Goal: Information Seeking & Learning: Learn about a topic

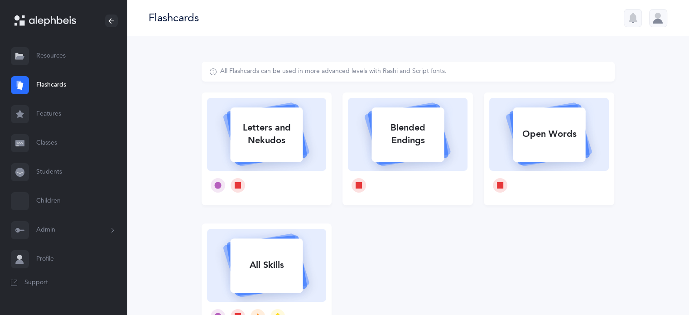
select select
select select "single"
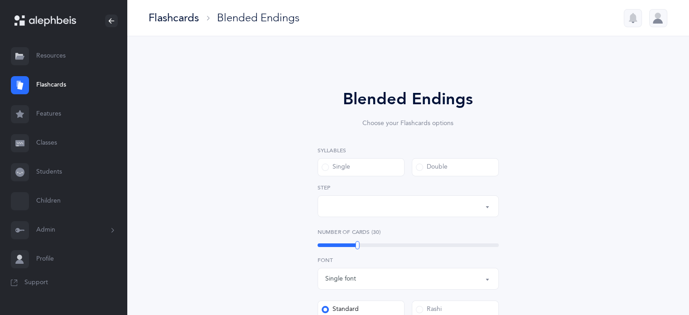
select select "28"
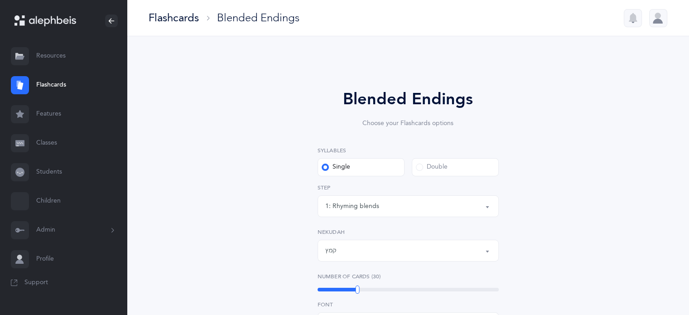
click at [165, 18] on div "Flashcards" at bounding box center [174, 17] width 50 height 15
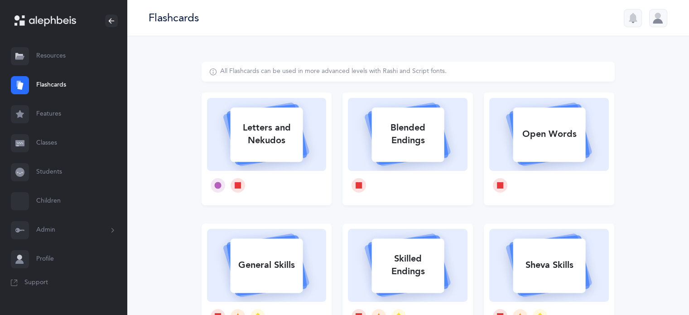
click at [256, 124] on div "Letters and Nekudos" at bounding box center [266, 134] width 72 height 36
select select
select select "single"
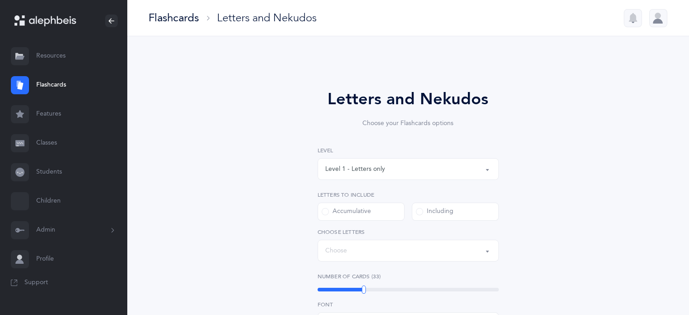
select select "27"
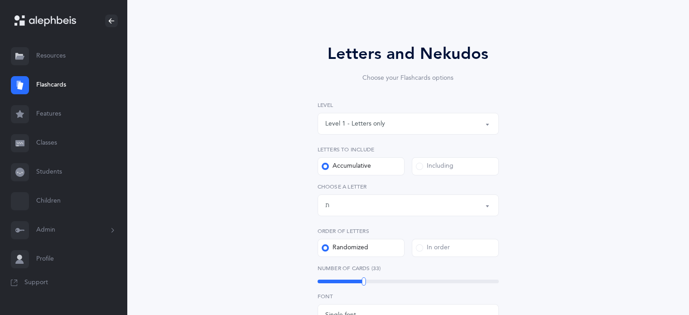
click at [418, 167] on span at bounding box center [419, 166] width 7 height 7
click at [0, 0] on input "Including" at bounding box center [0, 0] width 0 height 0
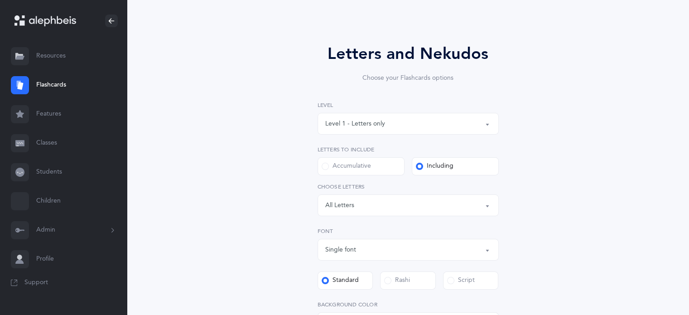
click at [491, 200] on button "Letters: All Letters" at bounding box center [407, 205] width 181 height 22
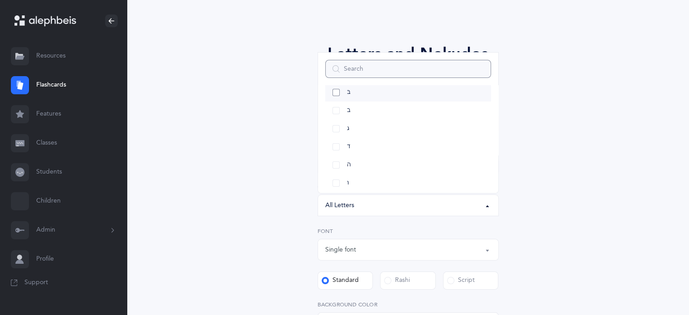
scroll to position [91, 0]
click at [330, 137] on link "ו" at bounding box center [408, 138] width 166 height 18
select select "6"
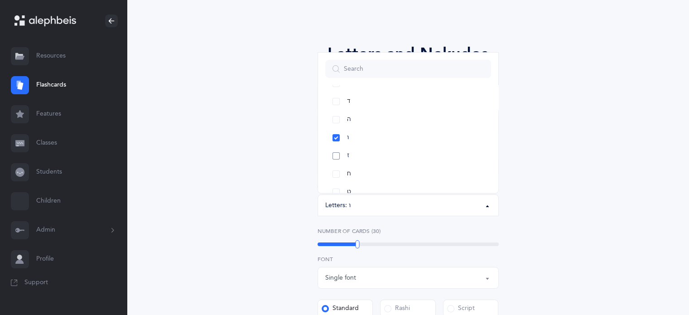
click at [335, 154] on link "ז" at bounding box center [408, 156] width 166 height 18
drag, startPoint x: 338, startPoint y: 141, endPoint x: 333, endPoint y: 157, distance: 16.6
click at [337, 143] on link "ך" at bounding box center [408, 147] width 166 height 18
click at [337, 109] on link "ךּ" at bounding box center [408, 110] width 166 height 18
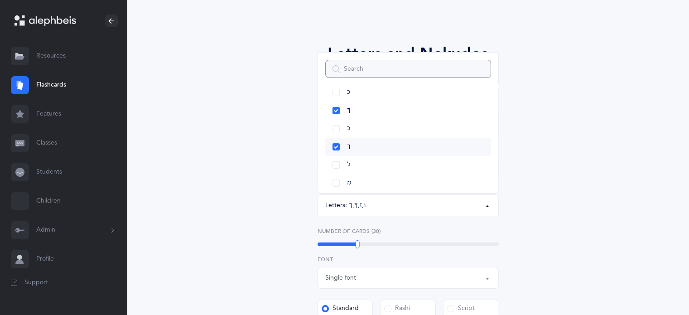
scroll to position [272, 0]
click at [335, 136] on link "מ" at bounding box center [408, 138] width 166 height 18
click at [333, 108] on link "פּ" at bounding box center [408, 110] width 166 height 18
drag, startPoint x: 335, startPoint y: 126, endPoint x: 369, endPoint y: 135, distance: 35.2
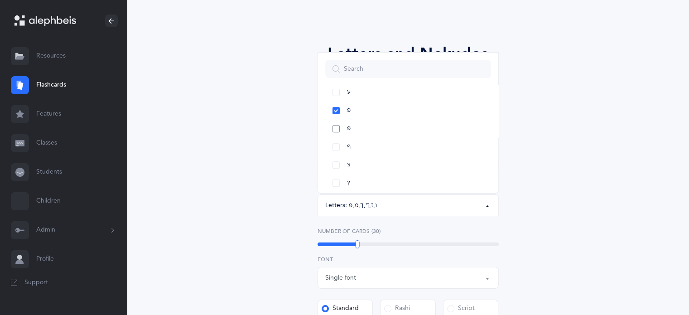
click at [335, 126] on link "פ" at bounding box center [408, 129] width 166 height 18
click at [336, 144] on link "שׁ" at bounding box center [408, 147] width 166 height 18
click at [339, 146] on link "שׁ" at bounding box center [408, 147] width 166 height 18
click at [334, 163] on link "שׂ" at bounding box center [408, 165] width 166 height 18
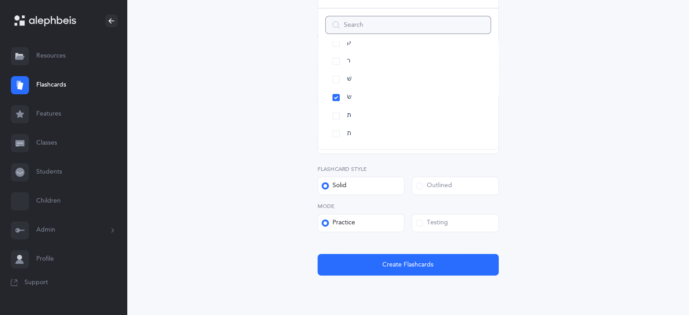
scroll to position [286, 0]
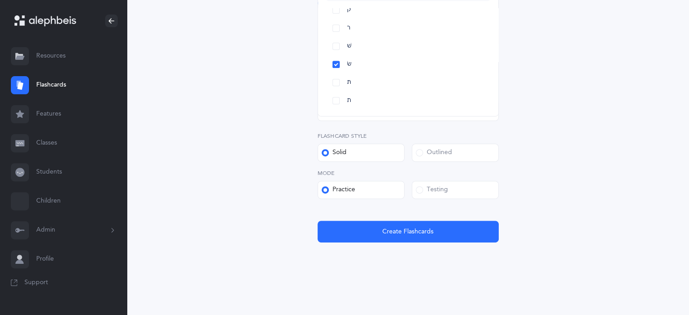
click at [419, 191] on span at bounding box center [419, 189] width 7 height 7
click at [0, 0] on input "Testing" at bounding box center [0, 0] width 0 height 0
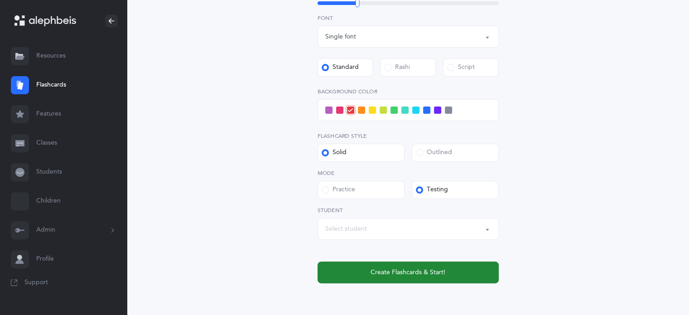
click at [428, 270] on span "Create Flashcards & Start!" at bounding box center [407, 273] width 75 height 10
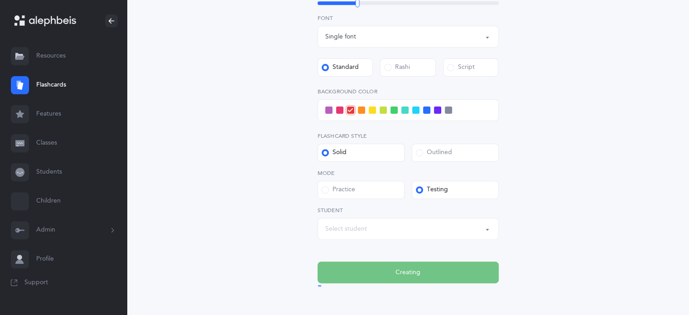
scroll to position [0, 0]
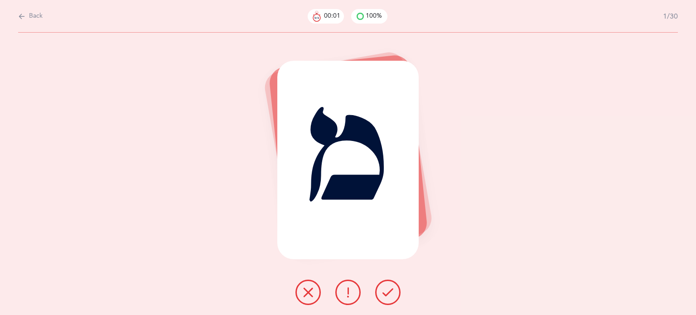
click at [28, 19] on button "Back" at bounding box center [30, 16] width 24 height 10
select select "6"
select select "single"
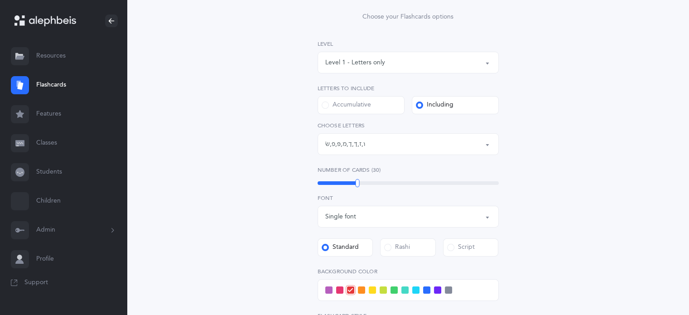
scroll to position [136, 0]
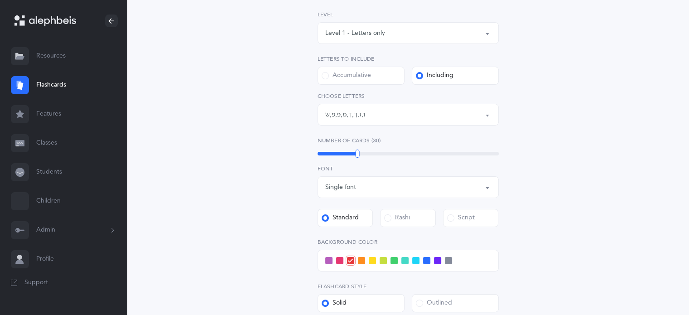
click at [418, 262] on span at bounding box center [415, 260] width 7 height 7
click at [0, 0] on input "checkbox" at bounding box center [0, 0] width 0 height 0
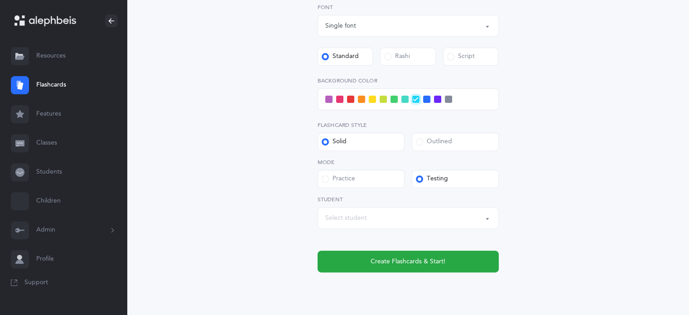
scroll to position [317, 0]
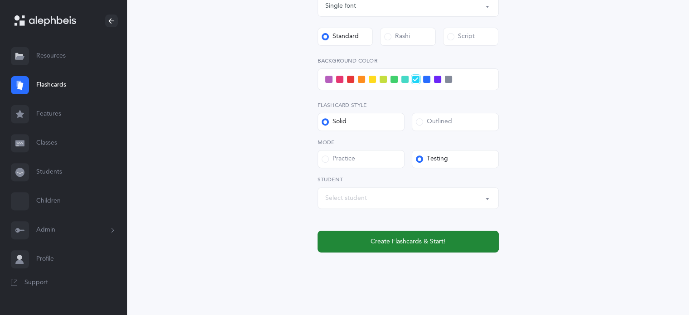
click at [443, 247] on button "Create Flashcards & Start!" at bounding box center [407, 242] width 181 height 22
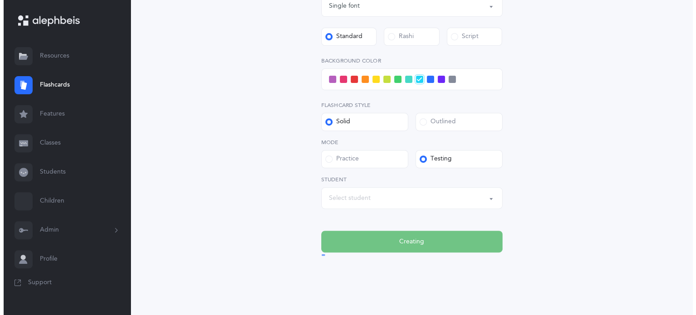
scroll to position [0, 0]
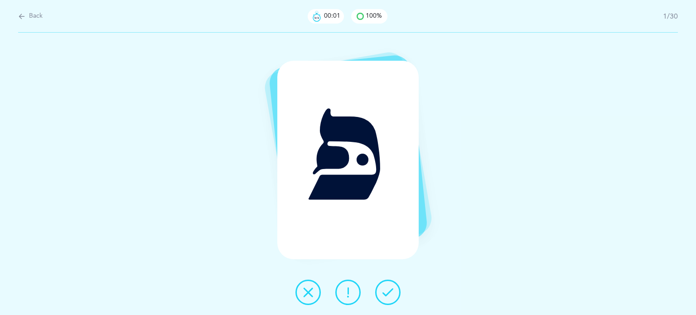
click at [383, 299] on button at bounding box center [387, 291] width 25 height 25
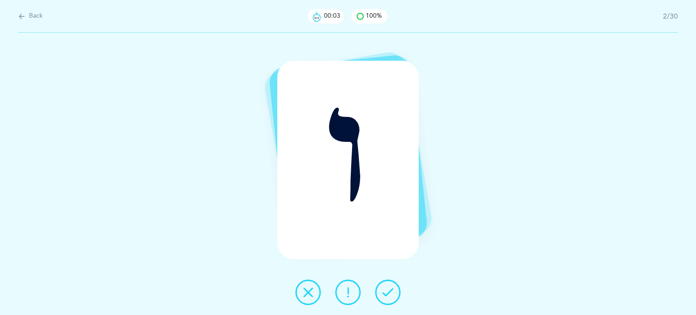
click at [383, 298] on button at bounding box center [387, 291] width 25 height 25
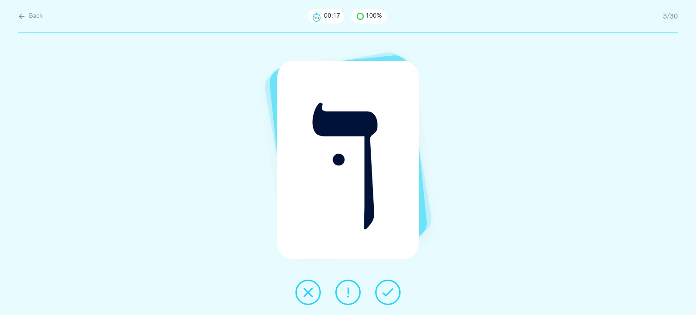
click at [384, 298] on button at bounding box center [387, 291] width 25 height 25
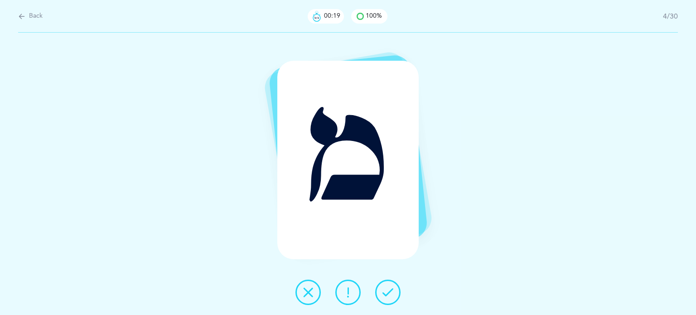
click at [384, 298] on button at bounding box center [387, 291] width 25 height 25
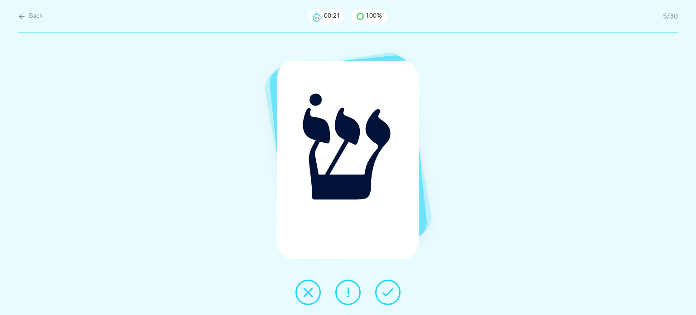
click at [384, 298] on button at bounding box center [387, 291] width 25 height 25
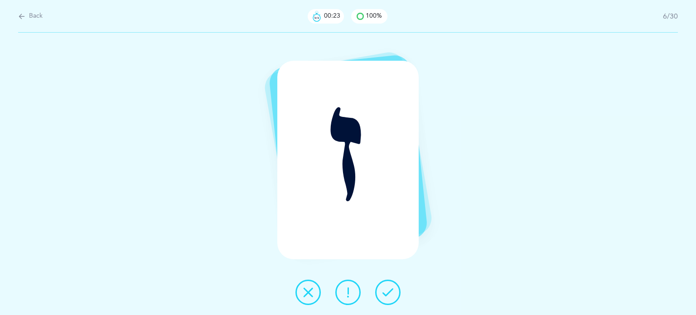
click at [384, 298] on button at bounding box center [387, 291] width 25 height 25
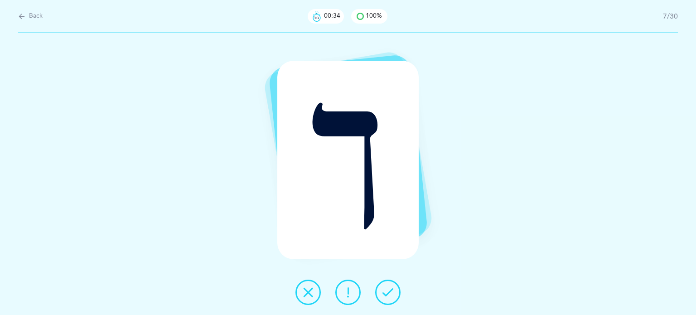
click at [384, 298] on button at bounding box center [387, 291] width 25 height 25
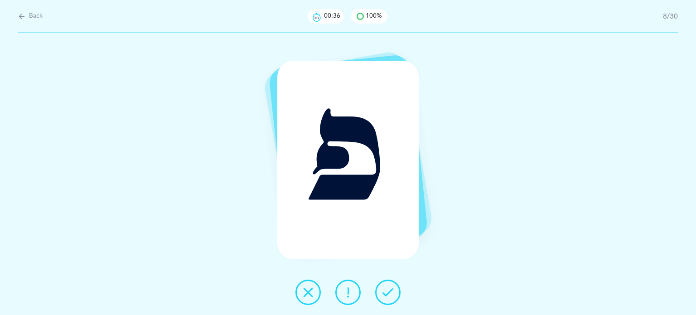
click at [387, 293] on icon at bounding box center [387, 292] width 11 height 11
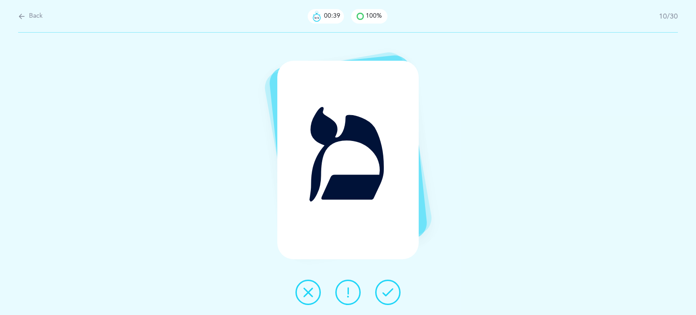
click at [387, 293] on icon at bounding box center [387, 292] width 11 height 11
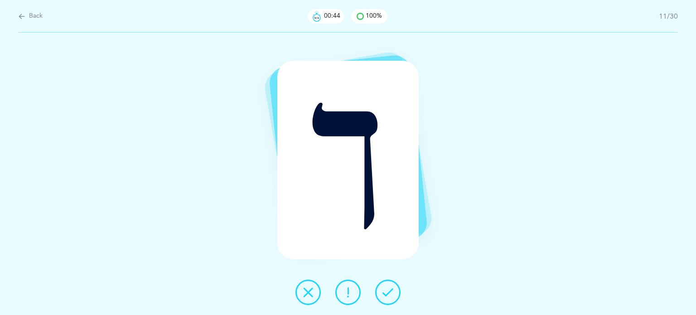
click at [389, 289] on icon at bounding box center [387, 292] width 11 height 11
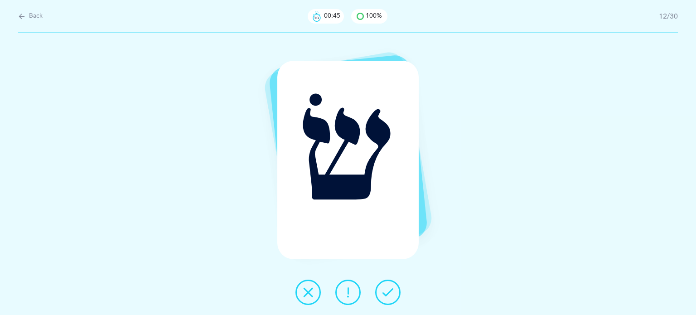
click at [389, 288] on icon at bounding box center [387, 292] width 11 height 11
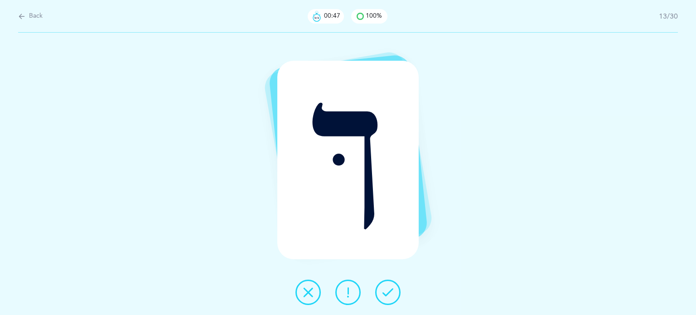
click at [389, 288] on icon at bounding box center [387, 292] width 11 height 11
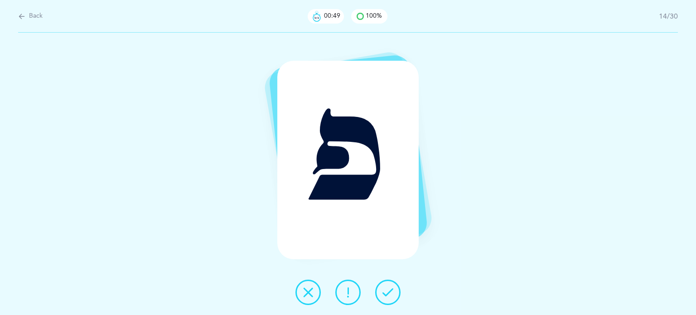
click at [389, 288] on icon at bounding box center [387, 292] width 11 height 11
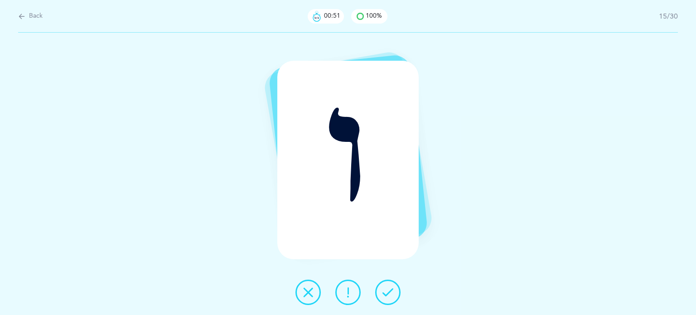
click at [389, 288] on icon at bounding box center [387, 292] width 11 height 11
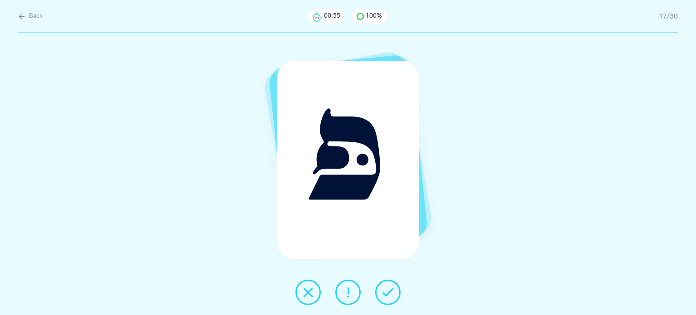
click at [389, 287] on icon at bounding box center [387, 292] width 11 height 11
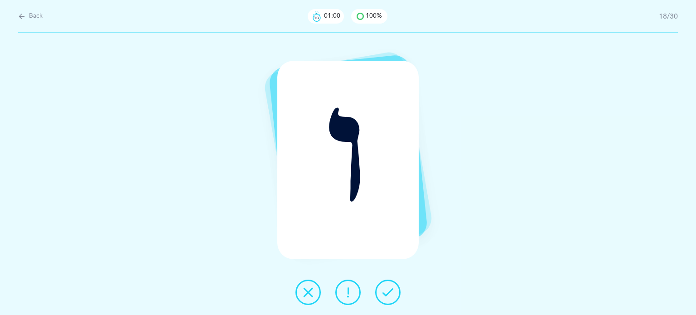
click at [389, 287] on icon at bounding box center [387, 292] width 11 height 11
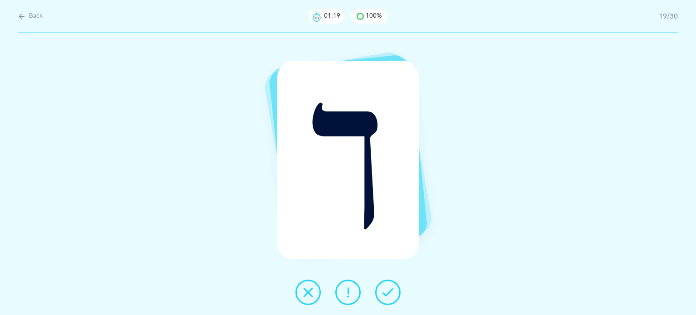
click at [313, 309] on div "ך" at bounding box center [348, 174] width 696 height 282
click at [313, 287] on icon at bounding box center [308, 292] width 11 height 11
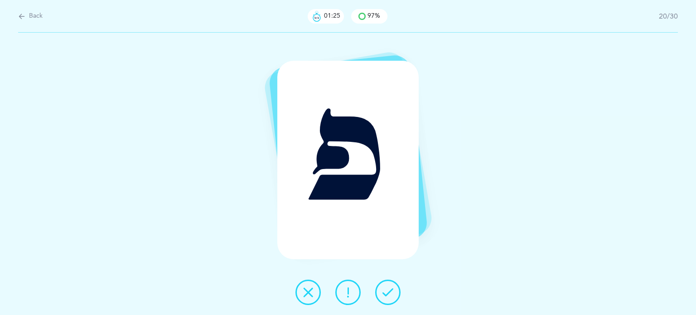
click at [393, 291] on icon at bounding box center [387, 292] width 11 height 11
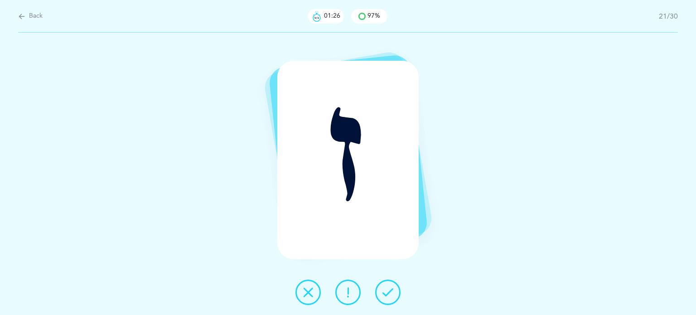
click at [393, 290] on icon at bounding box center [387, 292] width 11 height 11
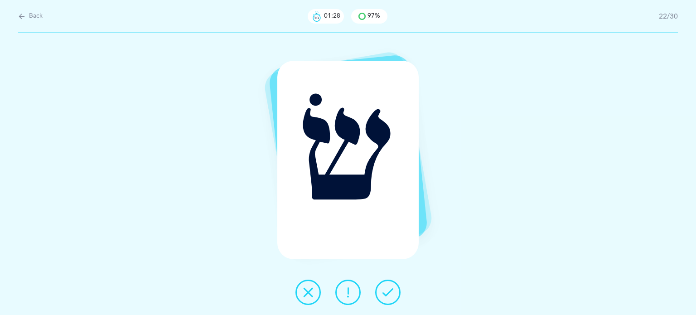
click at [392, 290] on icon at bounding box center [387, 292] width 11 height 11
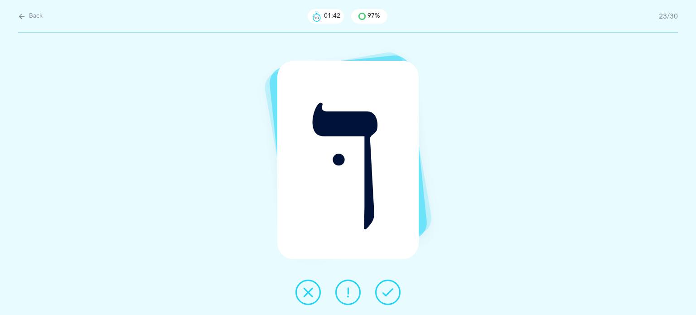
click at [386, 285] on button at bounding box center [387, 291] width 25 height 25
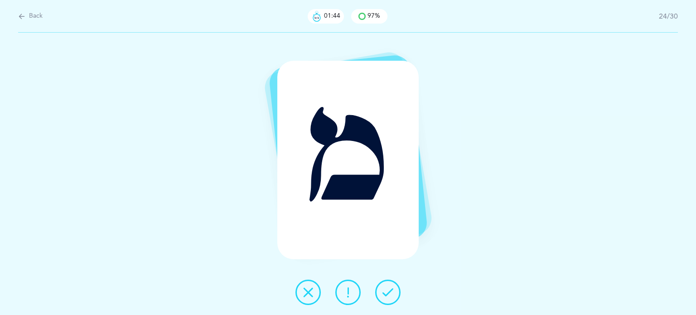
click at [389, 282] on button at bounding box center [387, 291] width 25 height 25
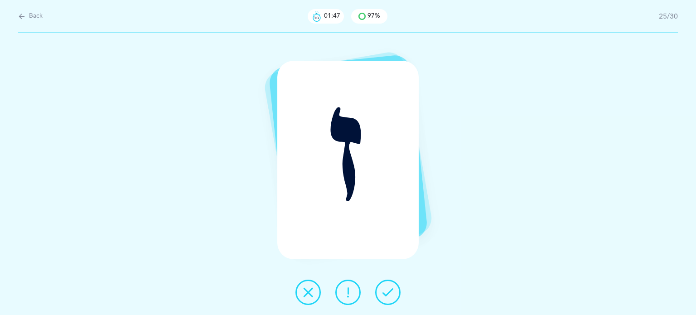
click at [391, 282] on button at bounding box center [387, 291] width 25 height 25
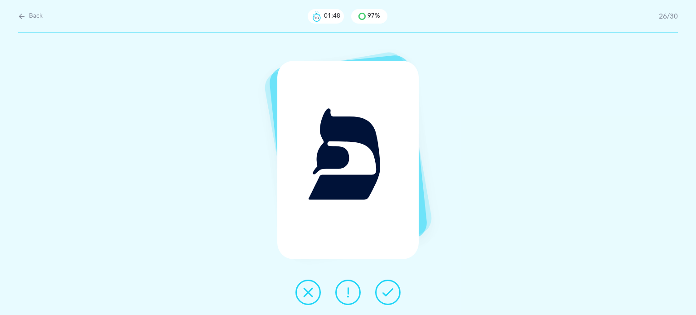
click at [391, 282] on button at bounding box center [387, 291] width 25 height 25
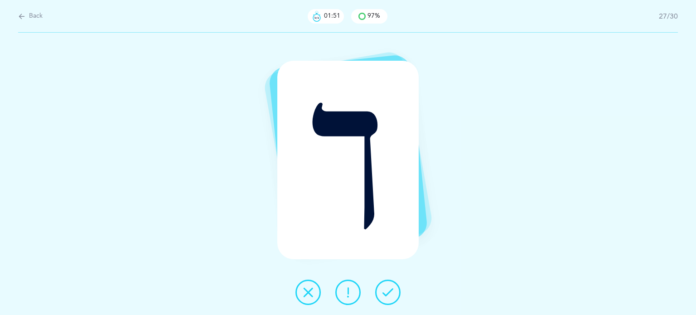
click at [391, 282] on button at bounding box center [387, 291] width 25 height 25
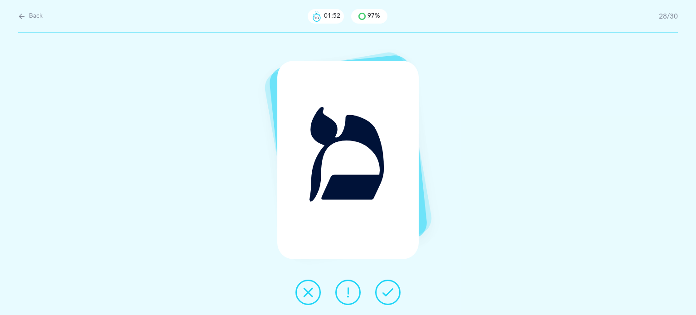
click at [391, 282] on button at bounding box center [387, 291] width 25 height 25
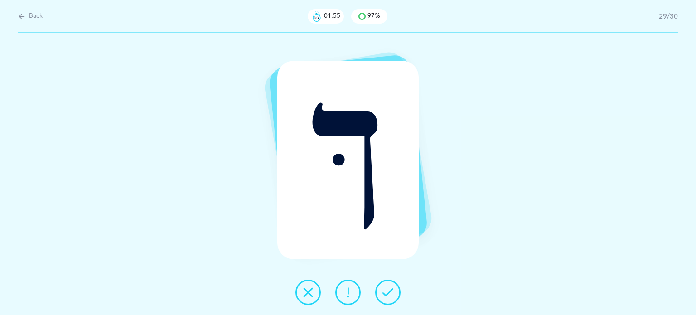
click at [391, 282] on button at bounding box center [387, 291] width 25 height 25
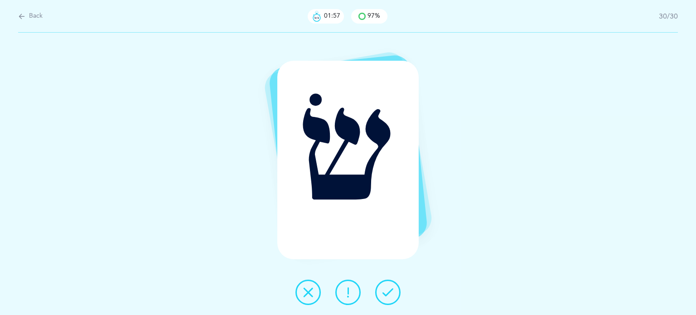
click at [391, 281] on button at bounding box center [387, 291] width 25 height 25
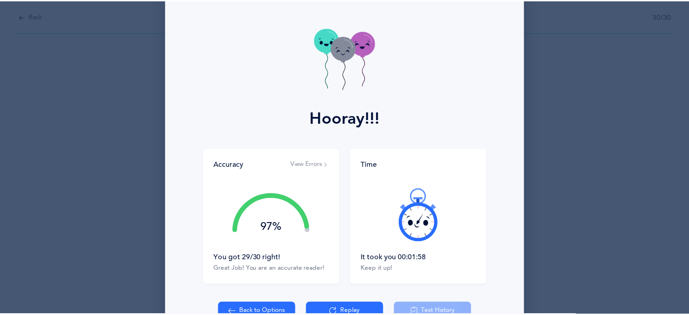
scroll to position [83, 0]
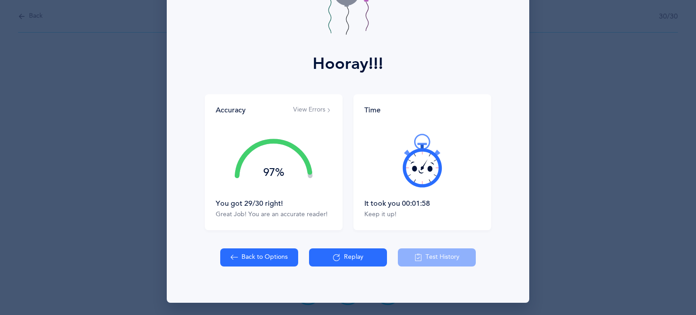
click at [264, 254] on button "Back to Options" at bounding box center [259, 257] width 78 height 18
select select "6"
select select "single"
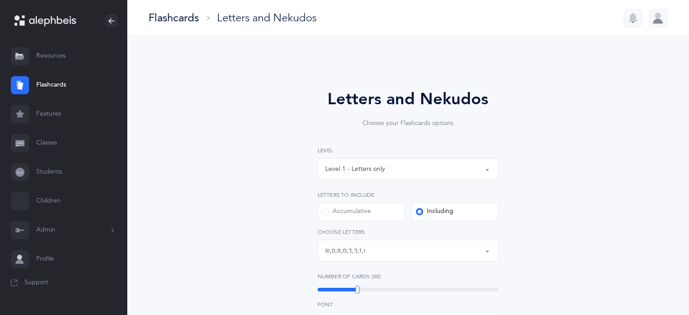
scroll to position [181, 0]
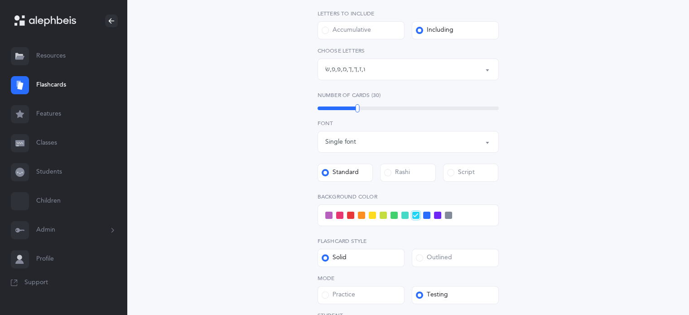
click at [329, 214] on span at bounding box center [328, 215] width 7 height 7
click at [0, 0] on input "checkbox" at bounding box center [0, 0] width 0 height 0
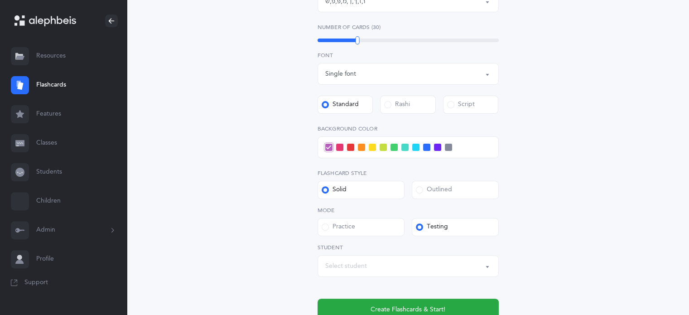
scroll to position [327, 0]
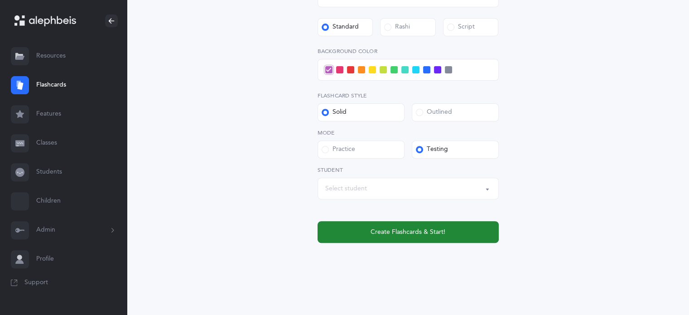
click at [444, 226] on button "Create Flashcards & Start!" at bounding box center [407, 232] width 181 height 22
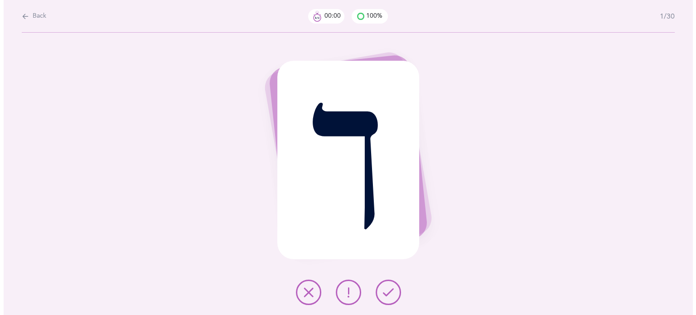
scroll to position [0, 0]
click at [312, 292] on icon at bounding box center [308, 292] width 11 height 11
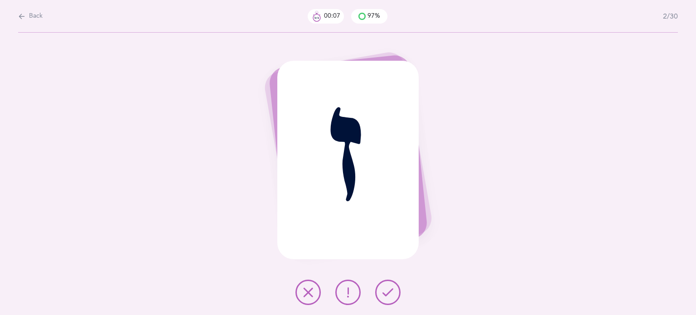
click at [385, 289] on icon at bounding box center [387, 292] width 11 height 11
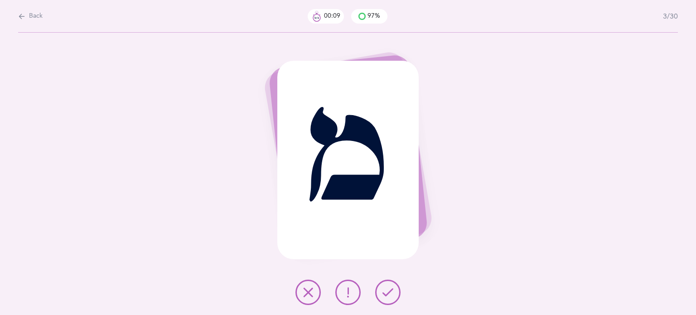
click at [385, 289] on icon at bounding box center [387, 292] width 11 height 11
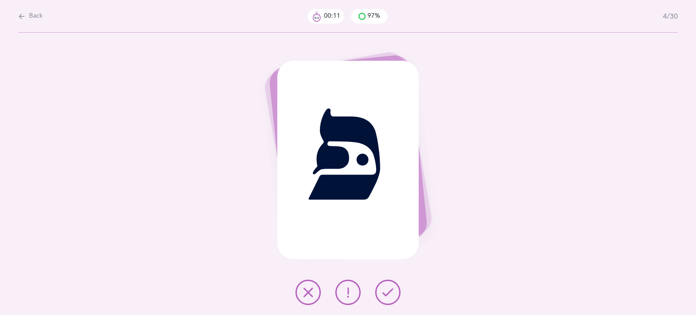
click at [385, 289] on icon at bounding box center [387, 292] width 11 height 11
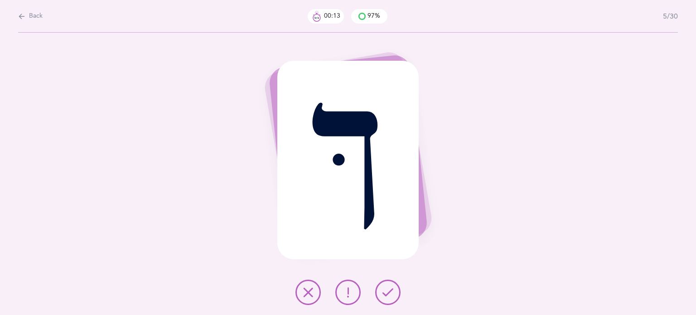
click at [385, 289] on icon at bounding box center [387, 292] width 11 height 11
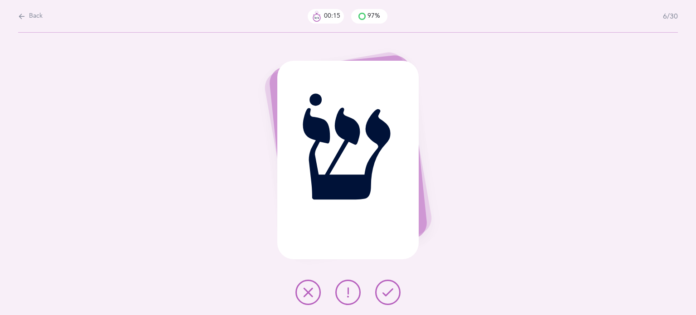
click at [385, 289] on icon at bounding box center [387, 292] width 11 height 11
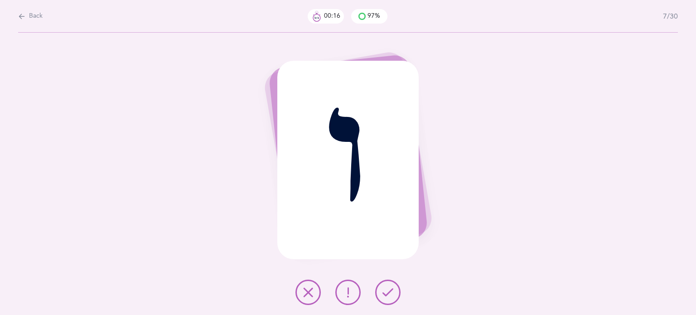
click at [385, 289] on icon at bounding box center [387, 292] width 11 height 11
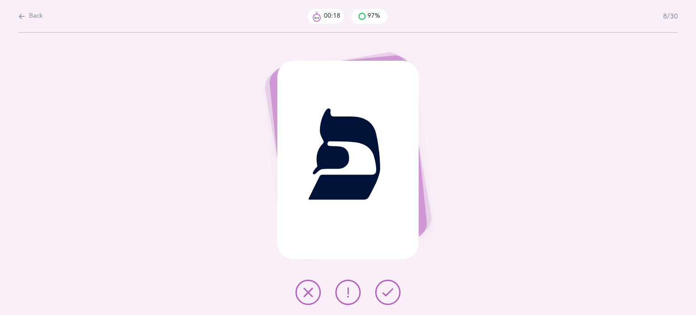
click at [385, 289] on icon at bounding box center [387, 292] width 11 height 11
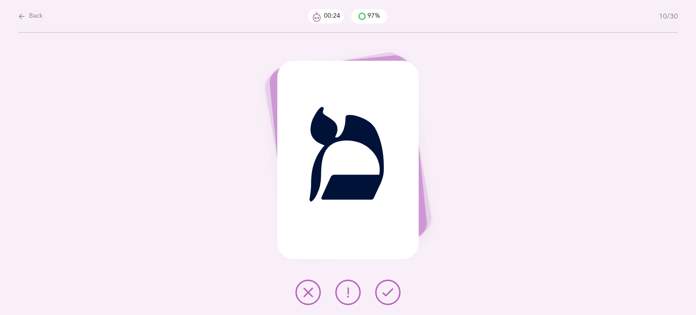
click at [385, 289] on icon at bounding box center [387, 292] width 11 height 11
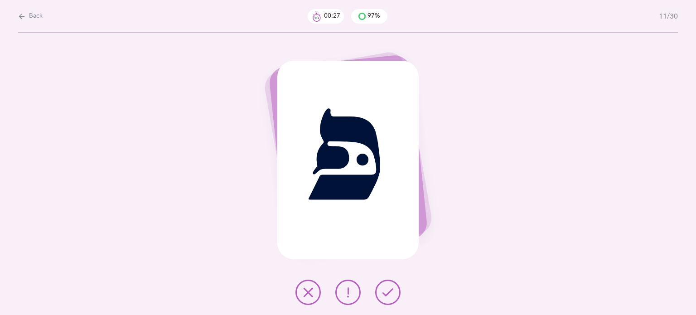
click at [385, 288] on icon at bounding box center [387, 292] width 11 height 11
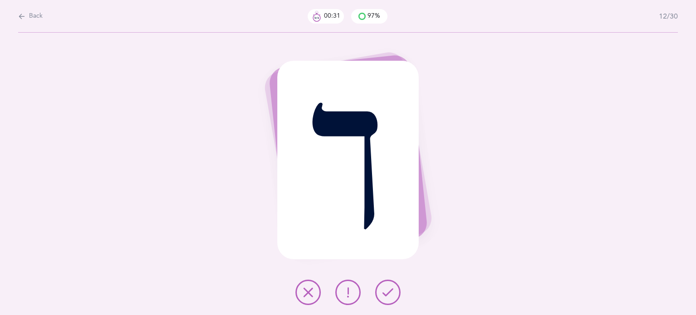
click at [385, 288] on icon at bounding box center [387, 292] width 11 height 11
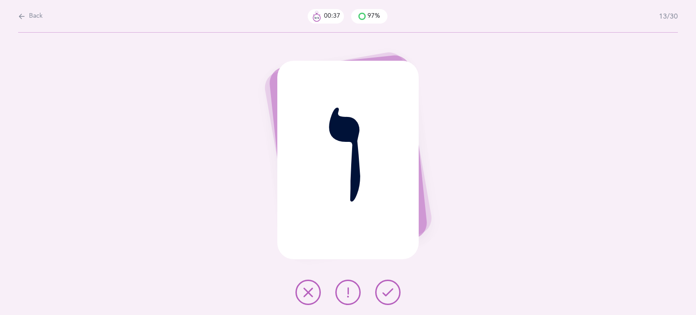
click at [383, 287] on icon at bounding box center [387, 292] width 11 height 11
click at [384, 290] on icon at bounding box center [387, 292] width 11 height 11
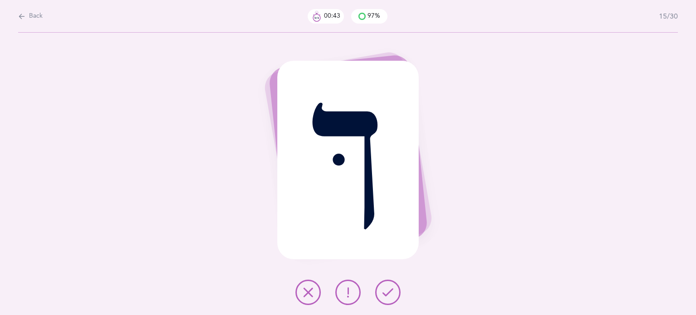
click at [385, 291] on icon at bounding box center [387, 292] width 11 height 11
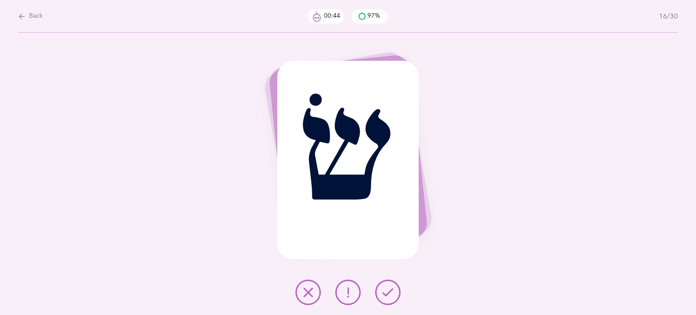
click at [386, 289] on icon at bounding box center [387, 292] width 11 height 11
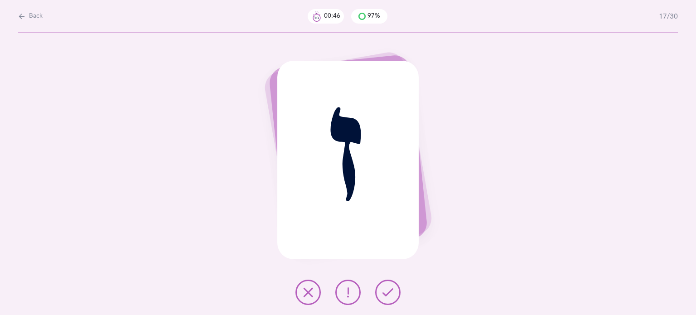
click at [386, 289] on icon at bounding box center [387, 292] width 11 height 11
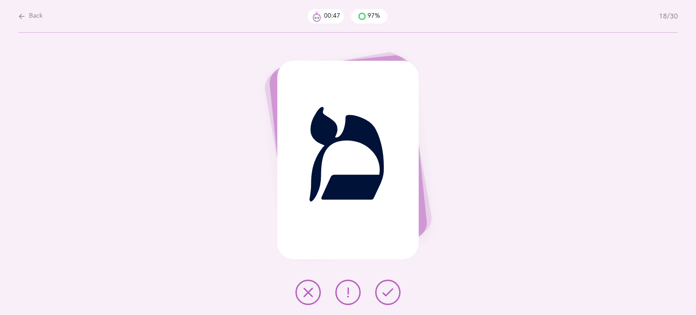
click at [387, 288] on icon at bounding box center [387, 292] width 11 height 11
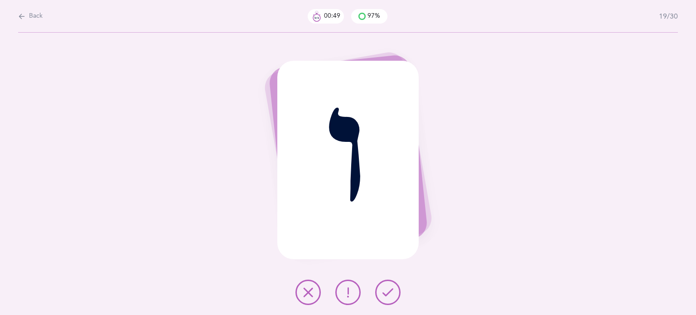
click at [393, 292] on button at bounding box center [387, 291] width 25 height 25
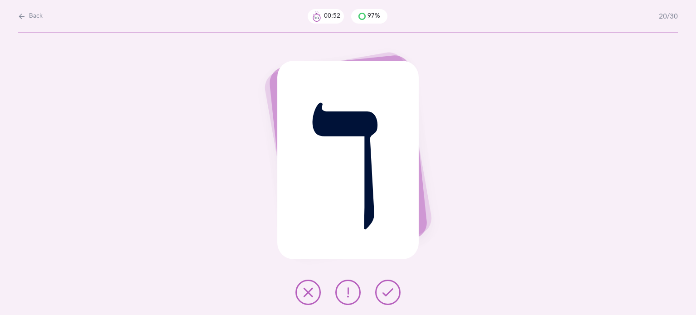
click at [395, 279] on div at bounding box center [348, 291] width 120 height 25
click at [392, 291] on icon at bounding box center [387, 292] width 11 height 11
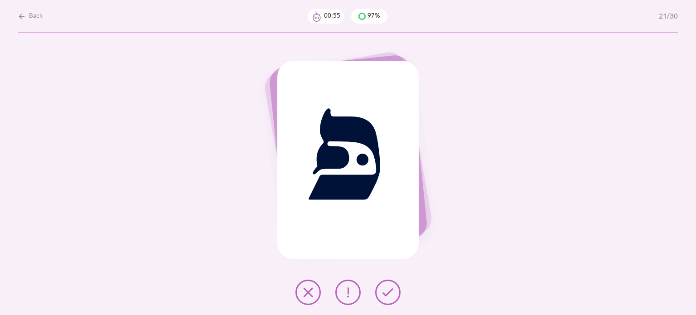
click at [392, 289] on icon at bounding box center [387, 292] width 11 height 11
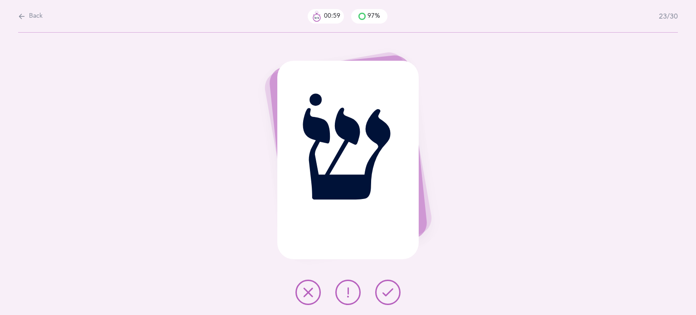
click at [392, 289] on icon at bounding box center [387, 292] width 11 height 11
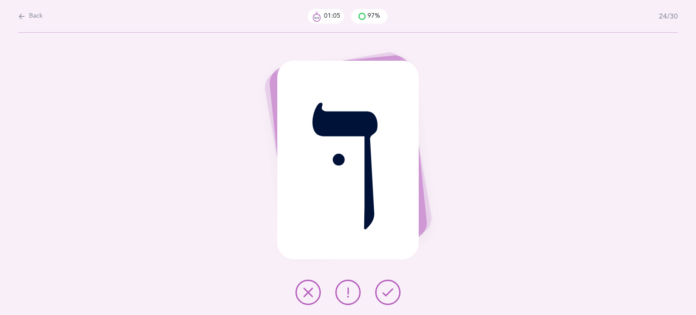
click at [392, 288] on icon at bounding box center [387, 292] width 11 height 11
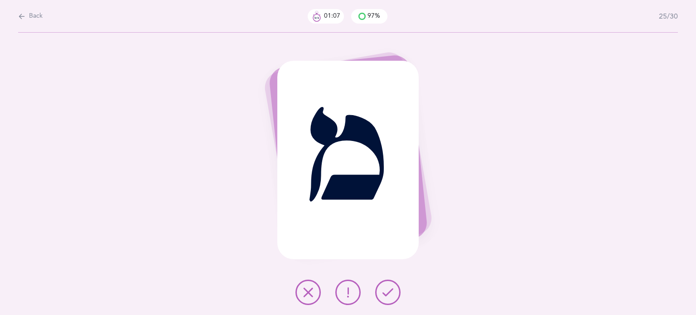
click at [393, 288] on button at bounding box center [387, 291] width 25 height 25
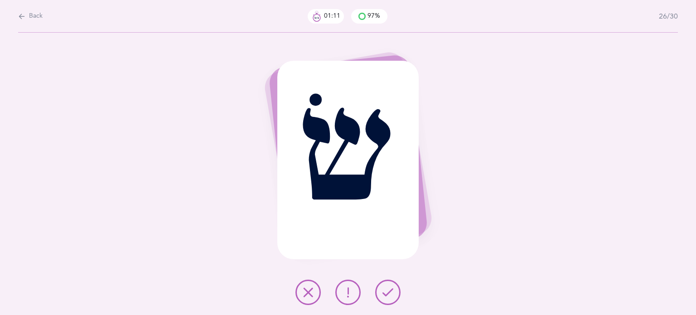
click at [393, 288] on button at bounding box center [387, 291] width 25 height 25
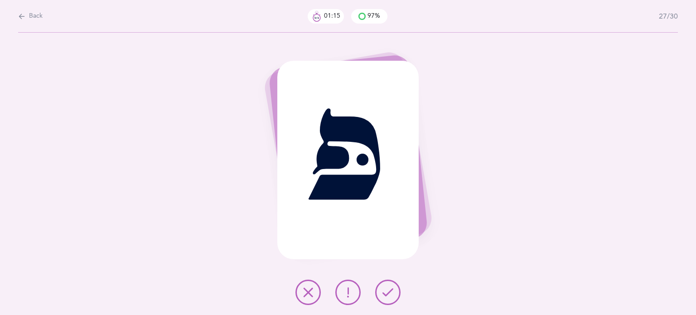
click at [394, 288] on button at bounding box center [387, 291] width 25 height 25
click at [394, 287] on button at bounding box center [387, 291] width 25 height 25
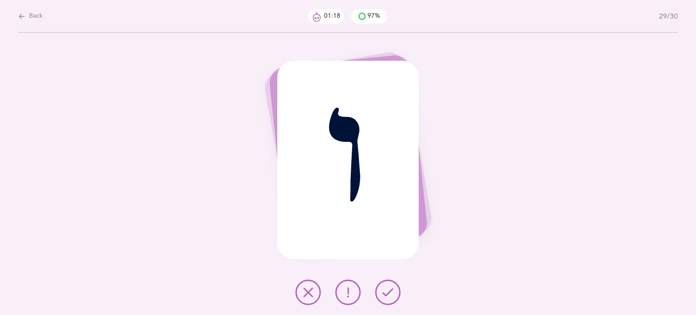
click at [394, 287] on button at bounding box center [387, 291] width 25 height 25
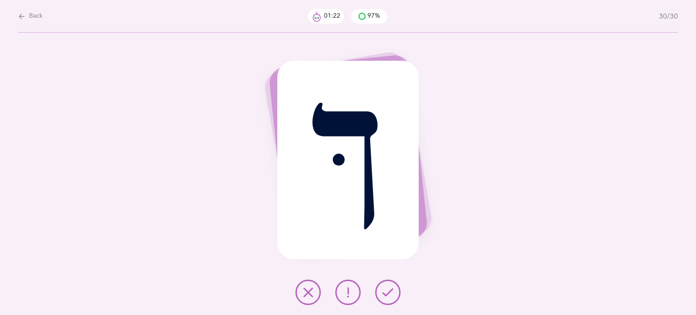
click at [393, 288] on icon at bounding box center [387, 292] width 11 height 11
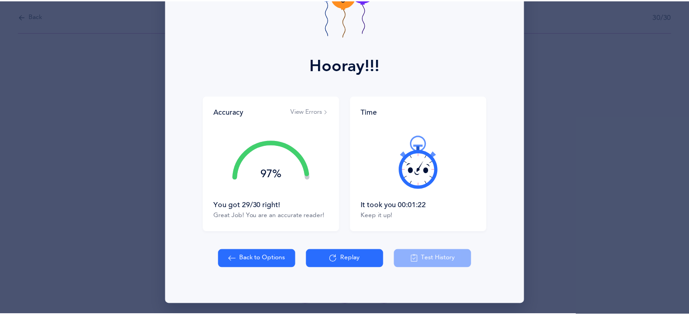
scroll to position [83, 0]
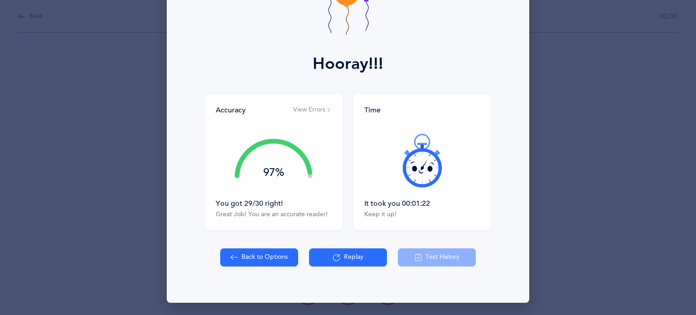
click at [256, 260] on button "Back to Options" at bounding box center [259, 257] width 78 height 18
select select "6"
select select "single"
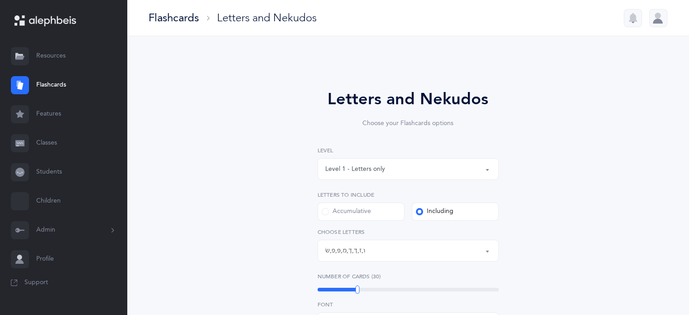
scroll to position [50, 0]
click at [486, 250] on button "Letters: ו , ז , ךּ , ך , מ , פּ , פ , שׂ" at bounding box center [407, 251] width 181 height 22
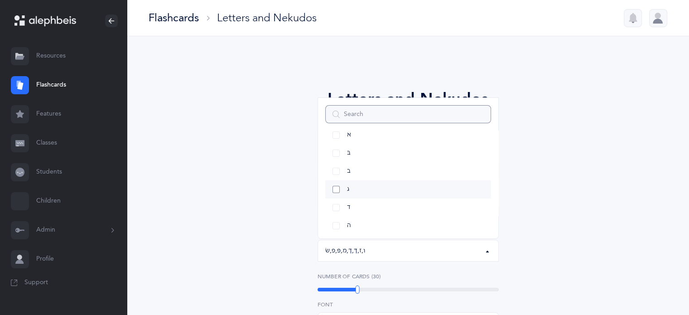
scroll to position [45, 0]
click at [337, 194] on link "ד" at bounding box center [408, 192] width 166 height 18
select select "4"
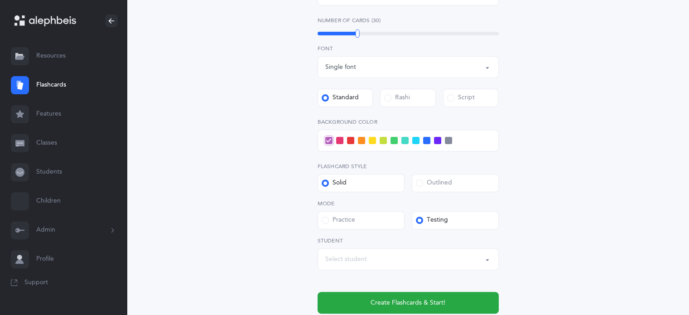
scroll to position [272, 0]
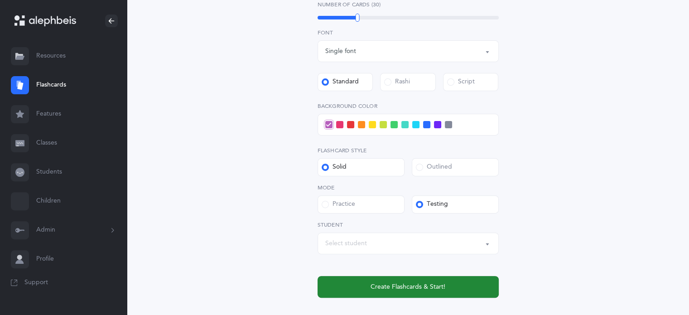
click at [447, 284] on button "Create Flashcards & Start!" at bounding box center [407, 287] width 181 height 22
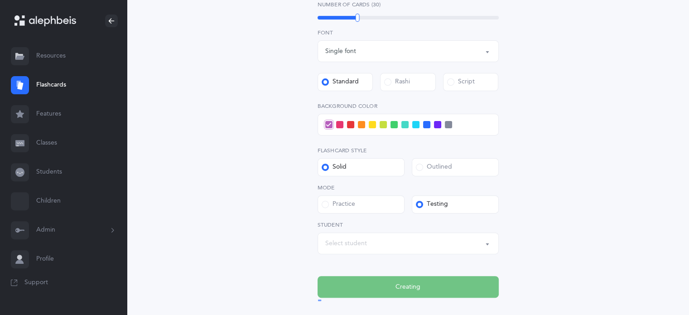
scroll to position [0, 0]
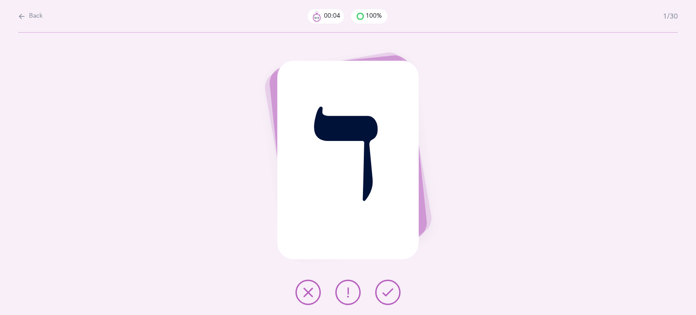
click at [39, 12] on span "Back" at bounding box center [36, 16] width 14 height 9
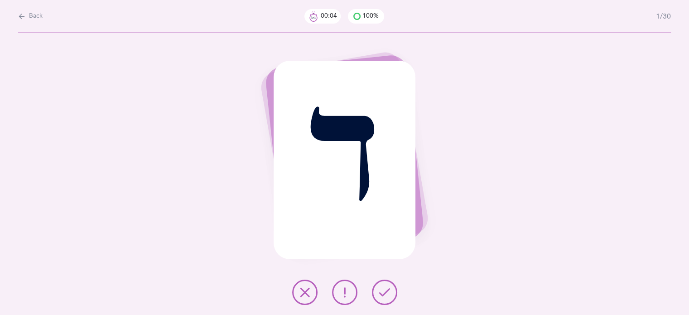
select select "4"
select select "single"
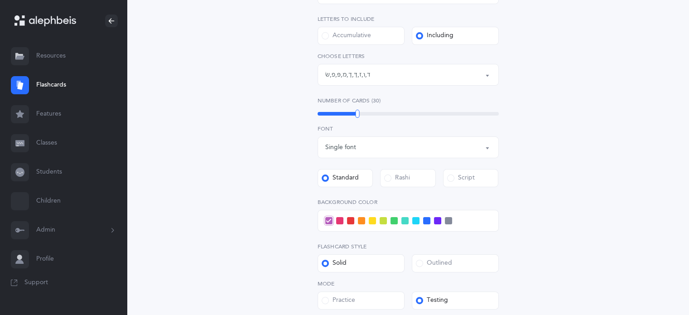
scroll to position [181, 0]
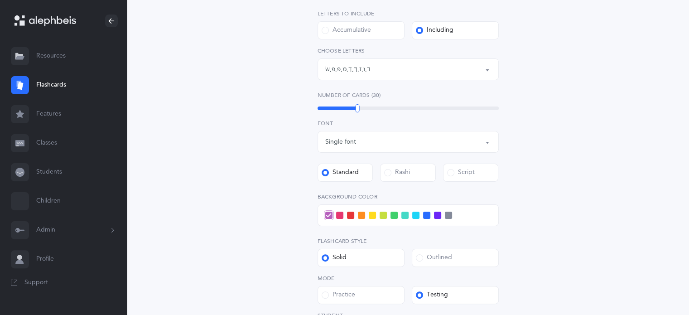
click at [349, 217] on span at bounding box center [350, 215] width 7 height 7
click at [0, 0] on input "checkbox" at bounding box center [0, 0] width 0 height 0
click at [339, 214] on span at bounding box center [339, 215] width 7 height 7
click at [0, 0] on input "checkbox" at bounding box center [0, 0] width 0 height 0
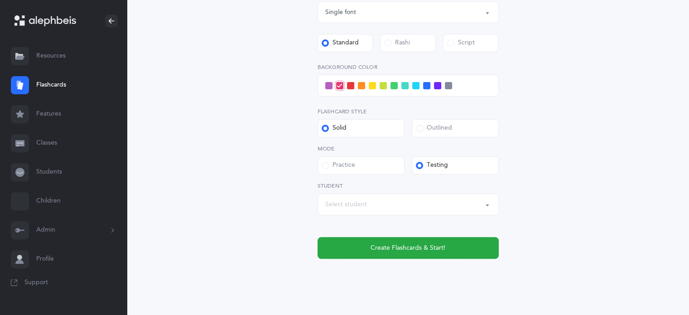
scroll to position [317, 0]
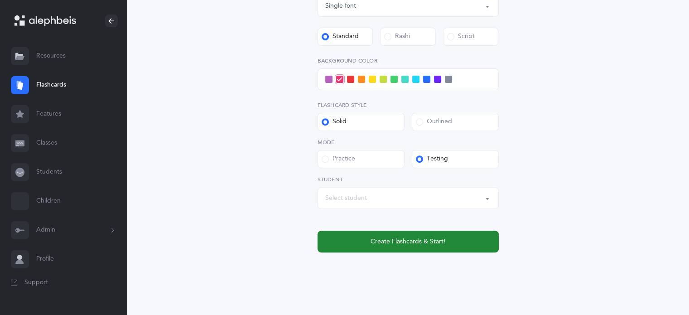
click at [417, 239] on span "Create Flashcards & Start!" at bounding box center [407, 242] width 75 height 10
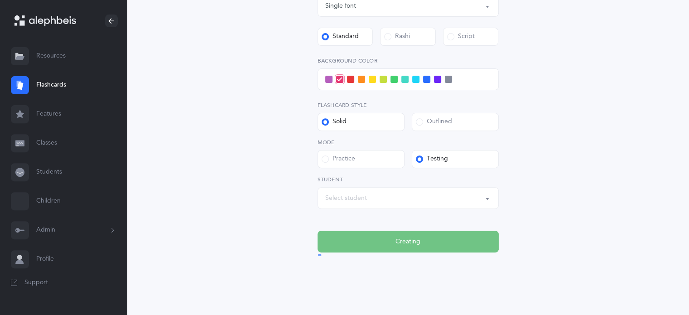
scroll to position [0, 0]
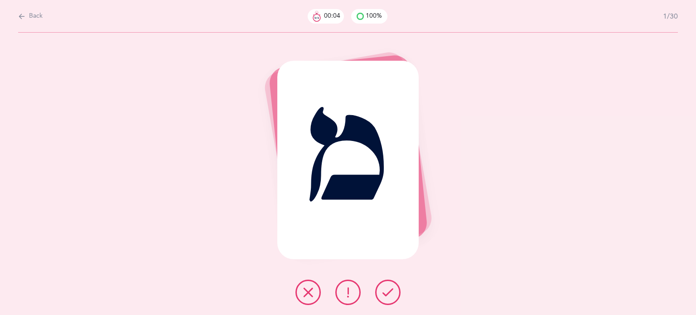
click at [36, 16] on span "Back" at bounding box center [36, 16] width 14 height 9
select select "4"
select select "single"
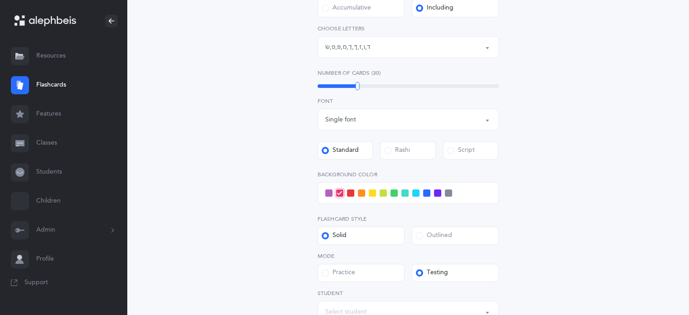
scroll to position [226, 0]
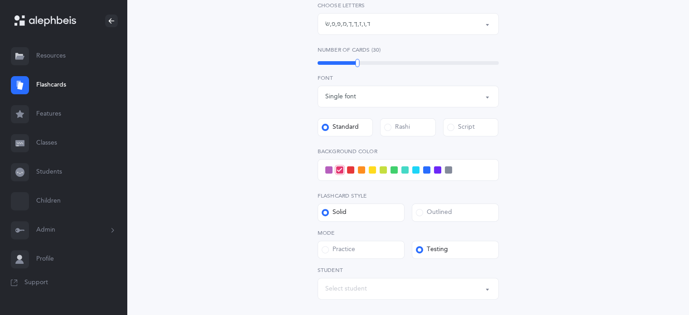
click at [348, 169] on span at bounding box center [350, 169] width 7 height 7
click at [0, 0] on input "checkbox" at bounding box center [0, 0] width 0 height 0
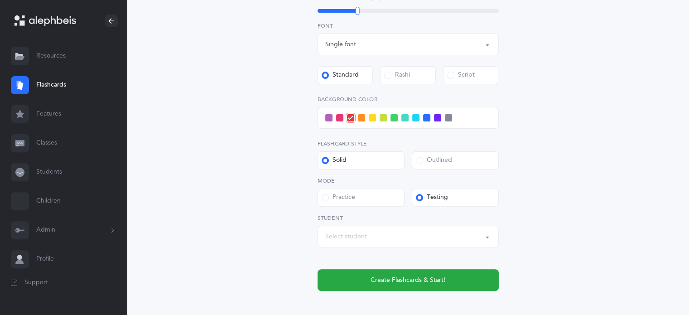
scroll to position [327, 0]
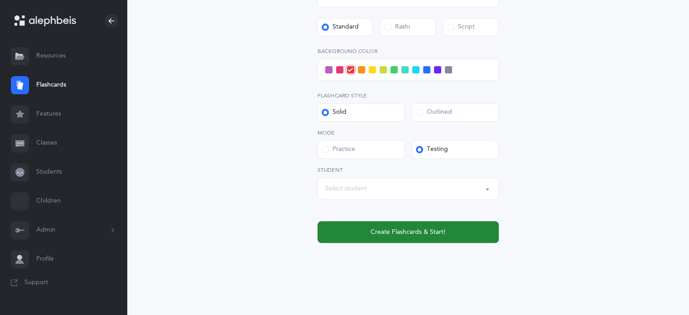
click at [422, 226] on button "Create Flashcards & Start!" at bounding box center [407, 232] width 181 height 22
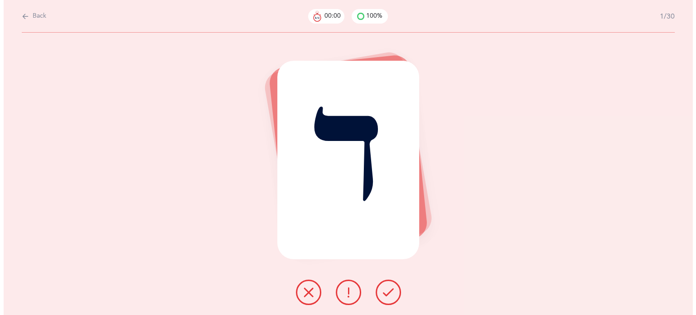
scroll to position [0, 0]
click at [392, 291] on icon at bounding box center [387, 292] width 11 height 11
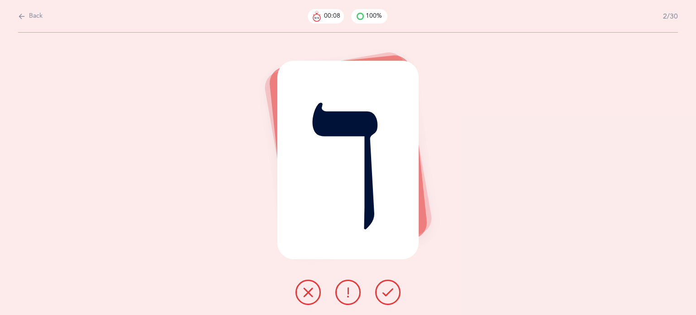
click at [304, 297] on icon at bounding box center [308, 292] width 11 height 11
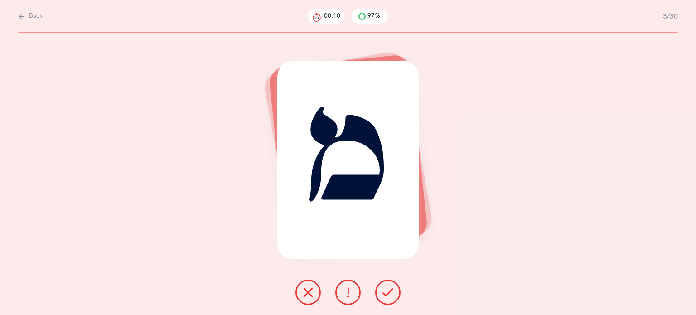
click at [386, 290] on icon at bounding box center [387, 292] width 11 height 11
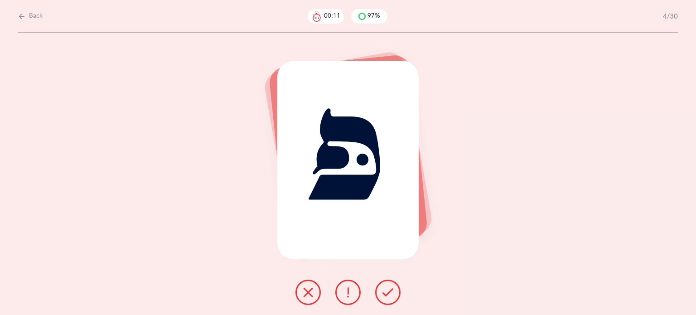
click at [386, 290] on icon at bounding box center [387, 292] width 11 height 11
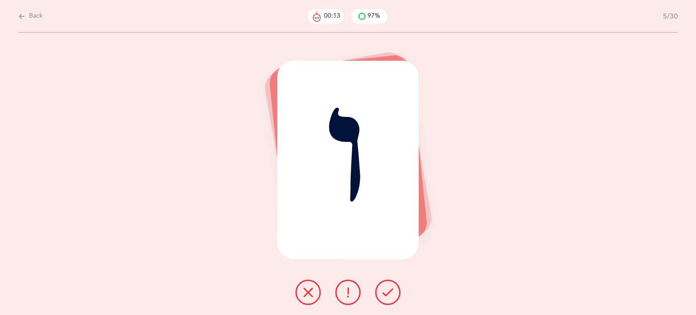
click at [386, 290] on icon at bounding box center [387, 292] width 11 height 11
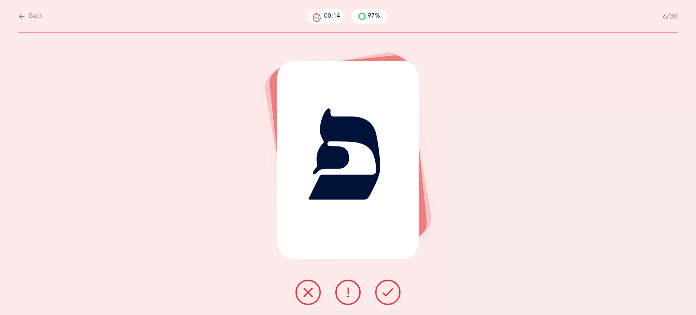
click at [387, 291] on icon at bounding box center [387, 292] width 11 height 11
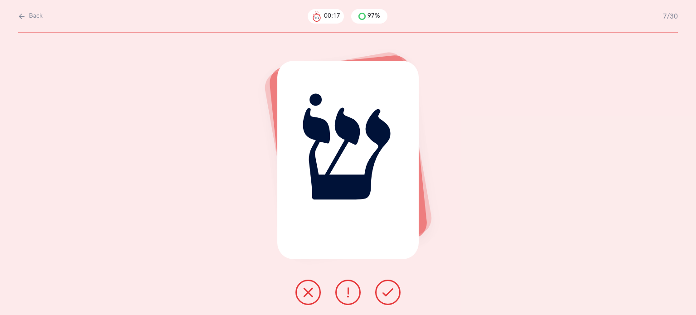
click at [387, 291] on icon at bounding box center [387, 292] width 11 height 11
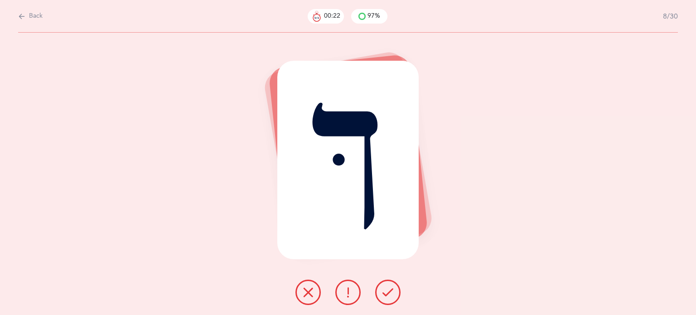
click at [299, 295] on button at bounding box center [307, 291] width 25 height 25
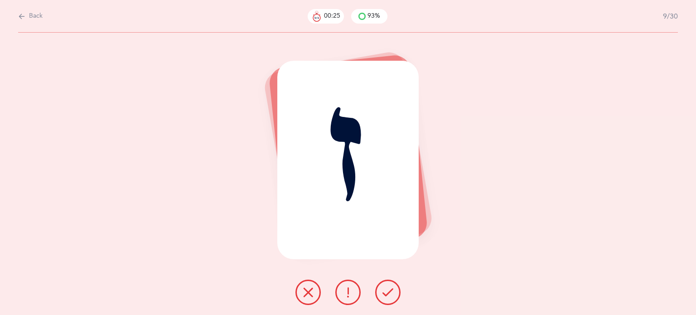
click at [388, 291] on icon at bounding box center [387, 292] width 11 height 11
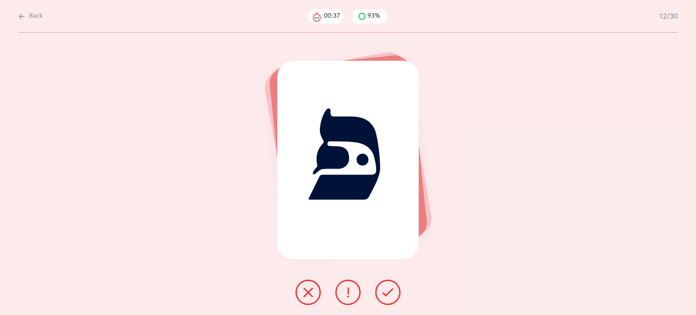
click at [388, 291] on icon at bounding box center [387, 292] width 11 height 11
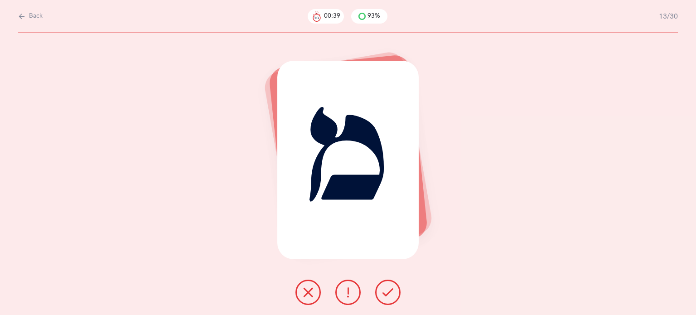
click at [388, 291] on icon at bounding box center [387, 292] width 11 height 11
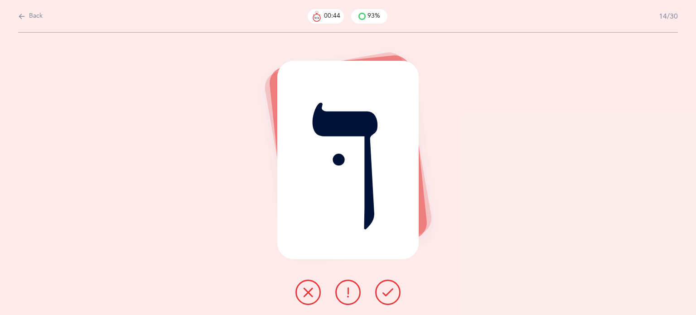
click at [388, 291] on icon at bounding box center [387, 292] width 11 height 11
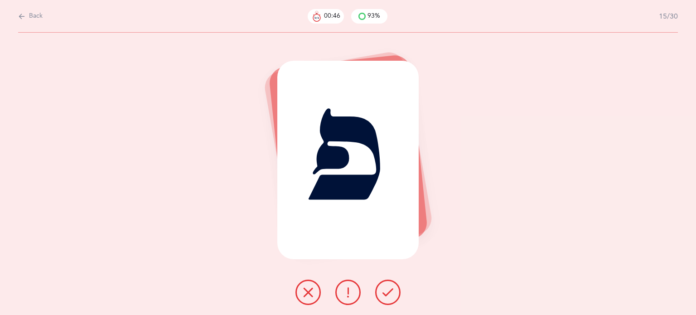
click at [388, 291] on icon at bounding box center [387, 292] width 11 height 11
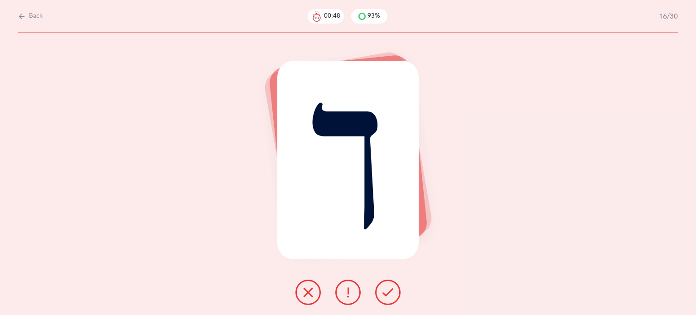
click at [388, 291] on icon at bounding box center [387, 292] width 11 height 11
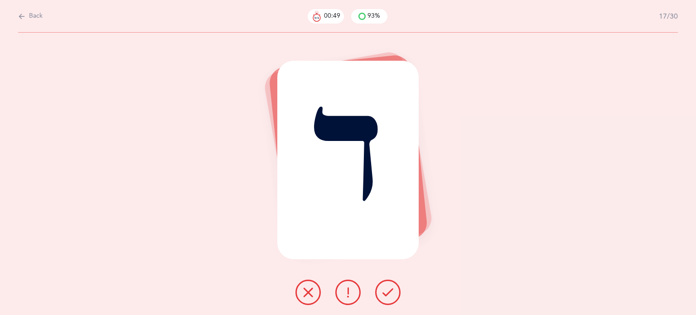
click at [388, 291] on icon at bounding box center [387, 292] width 11 height 11
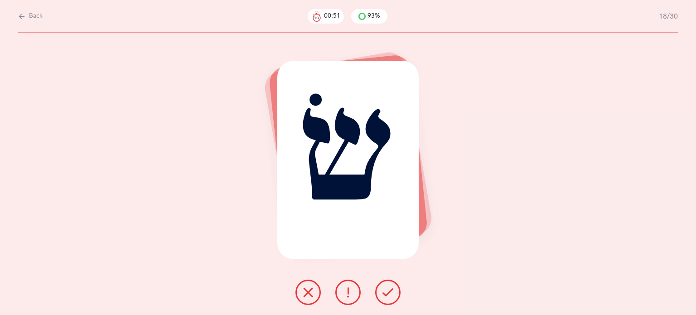
click at [388, 291] on icon at bounding box center [387, 292] width 11 height 11
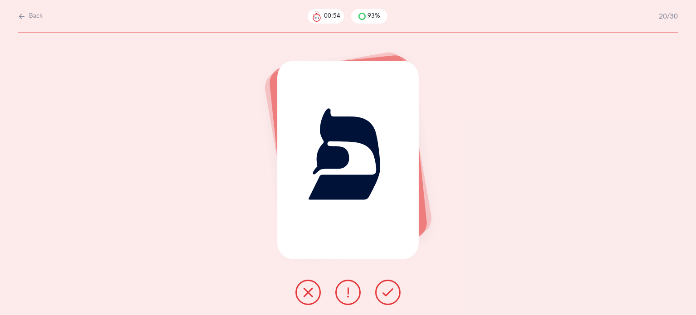
click at [388, 291] on icon at bounding box center [387, 292] width 11 height 11
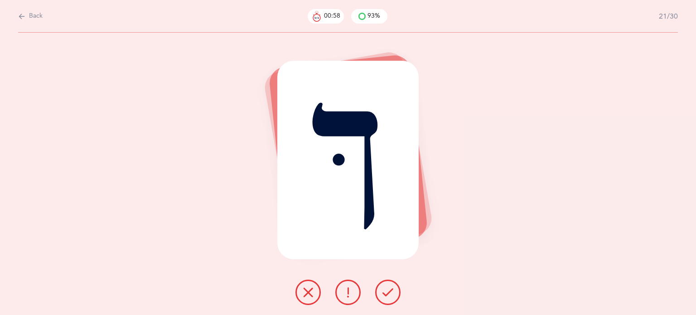
click at [389, 291] on icon at bounding box center [387, 292] width 11 height 11
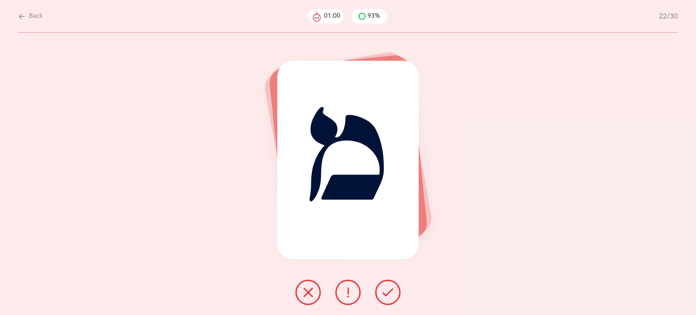
click at [389, 291] on icon at bounding box center [387, 292] width 11 height 11
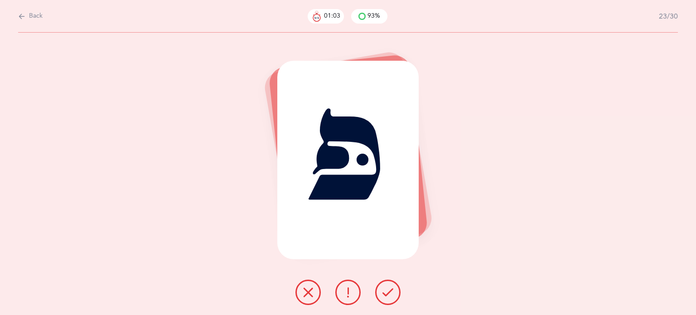
click at [389, 291] on icon at bounding box center [387, 292] width 11 height 11
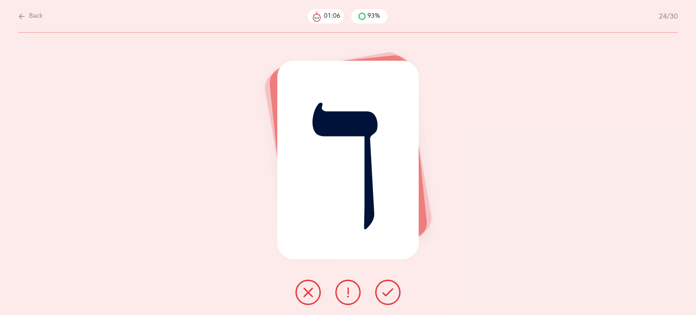
click at [389, 291] on icon at bounding box center [387, 292] width 11 height 11
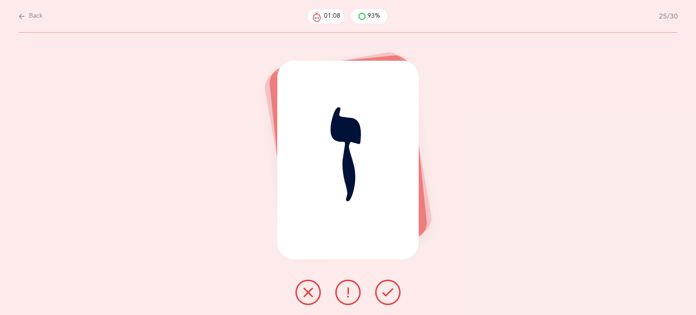
click at [389, 291] on icon at bounding box center [387, 292] width 11 height 11
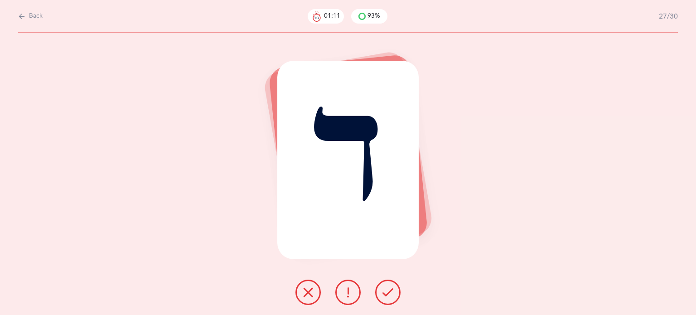
click at [389, 291] on icon at bounding box center [387, 292] width 11 height 11
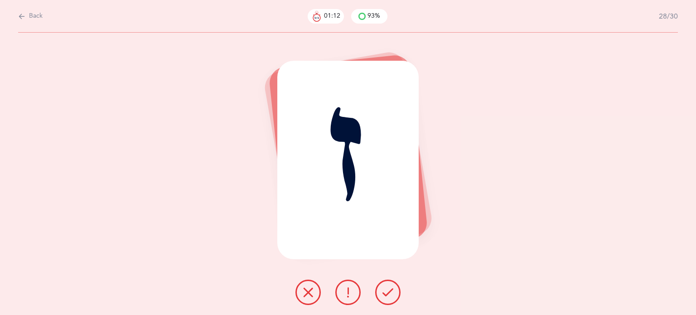
click at [389, 291] on icon at bounding box center [387, 292] width 11 height 11
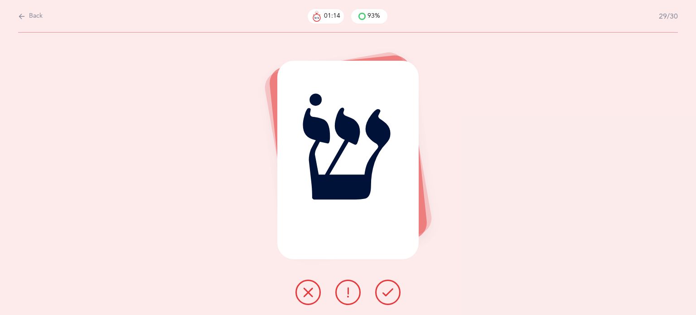
click at [389, 291] on icon at bounding box center [387, 292] width 11 height 11
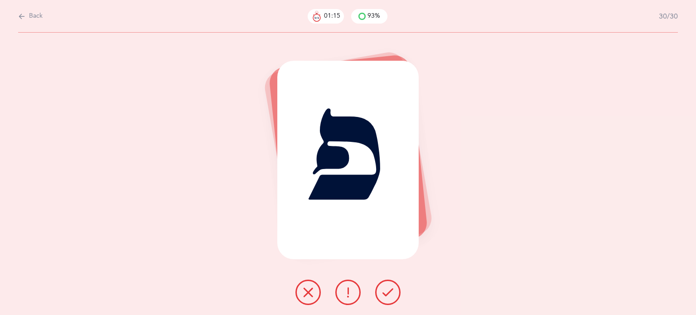
click at [390, 291] on icon at bounding box center [387, 292] width 11 height 11
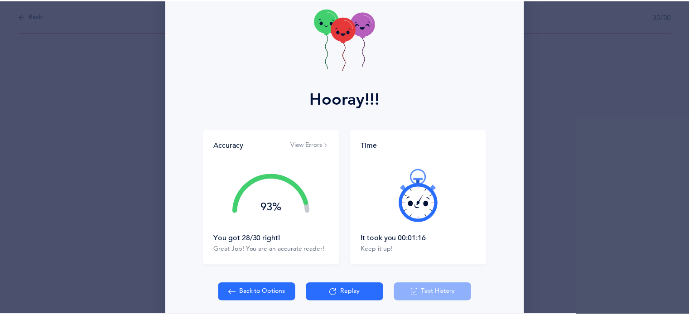
scroll to position [83, 0]
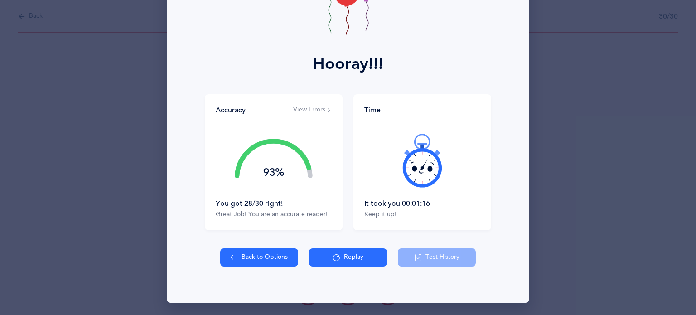
click at [266, 262] on button "Back to Options" at bounding box center [259, 257] width 78 height 18
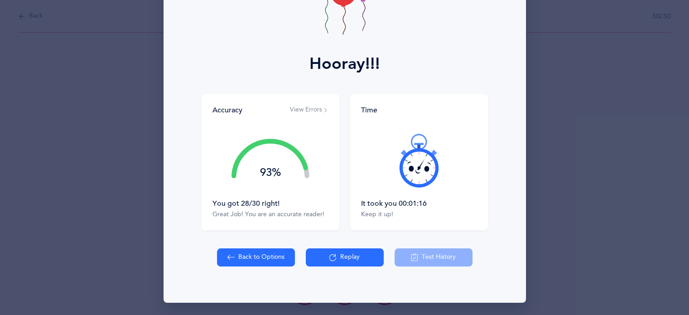
select select "4"
select select "single"
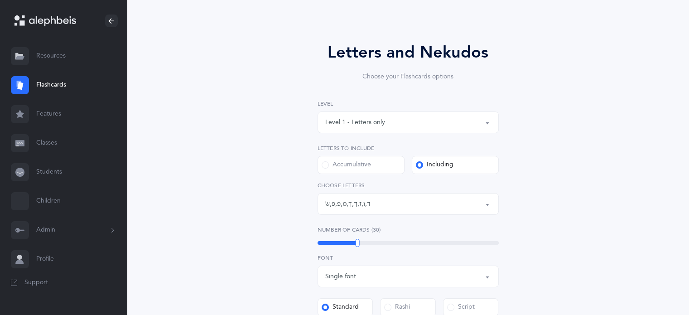
scroll to position [45, 0]
click at [493, 123] on button "Level 1 - Letters only" at bounding box center [407, 124] width 181 height 22
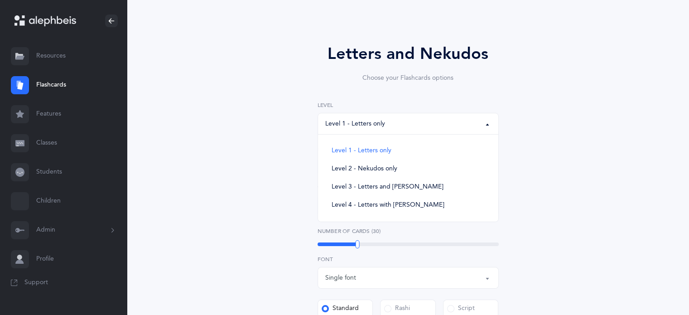
click at [543, 174] on div "Letters and Nekudos Choose your Flashcards options Level 1 - Letters only Level…" at bounding box center [408, 288] width 413 height 544
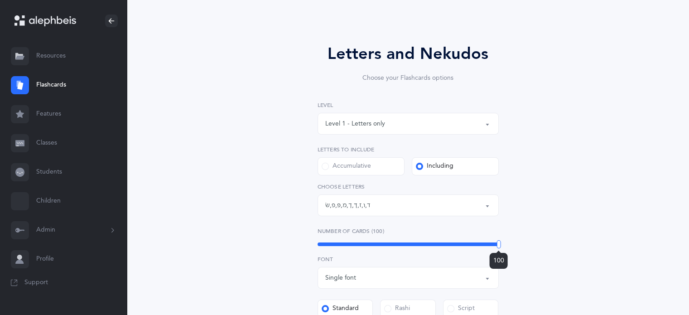
drag, startPoint x: 357, startPoint y: 244, endPoint x: 518, endPoint y: 237, distance: 161.4
click at [518, 237] on div "Letters and Nekudos Choose your Flashcards options Level 1 - Letters only Level…" at bounding box center [408, 283] width 232 height 482
click at [487, 203] on button "Letters: ד , ו , ז , ךּ , ך , מ , פּ , פ , שׂ" at bounding box center [407, 205] width 181 height 22
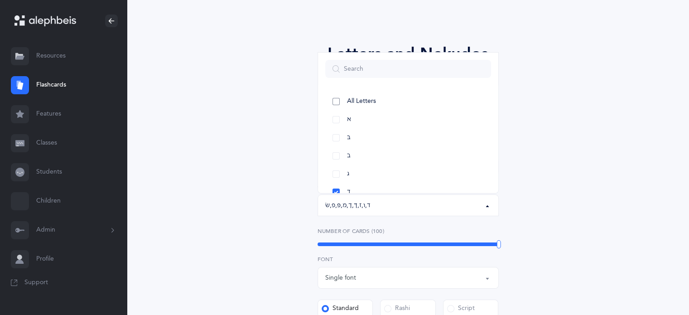
click at [340, 102] on link "All Letters" at bounding box center [408, 101] width 166 height 18
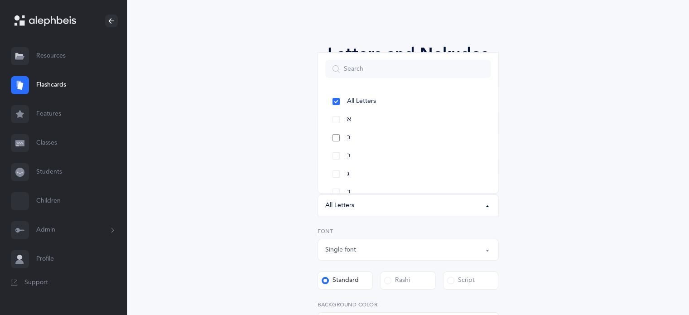
click at [336, 139] on link "בּ" at bounding box center [408, 138] width 166 height 18
select select "81"
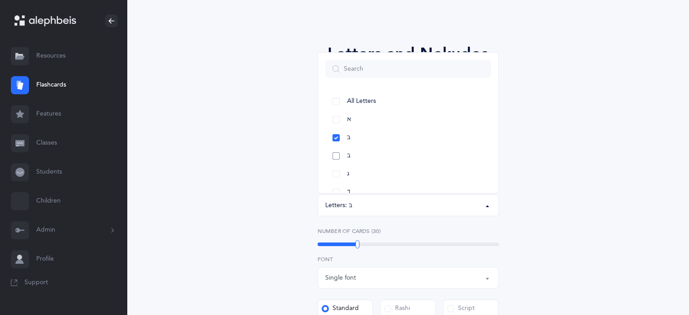
click at [337, 151] on link "ב" at bounding box center [408, 156] width 166 height 18
click at [337, 92] on link "כּ" at bounding box center [408, 92] width 166 height 18
drag, startPoint x: 334, startPoint y: 106, endPoint x: 334, endPoint y: 125, distance: 18.6
click at [334, 107] on link "ךּ" at bounding box center [408, 110] width 166 height 18
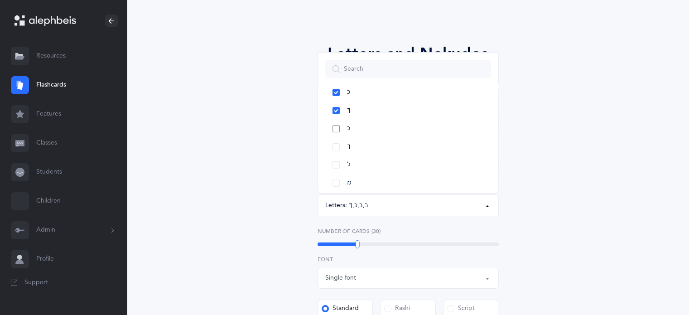
click at [335, 127] on link "כ" at bounding box center [408, 129] width 166 height 18
click at [340, 149] on link "ך" at bounding box center [408, 147] width 166 height 18
click at [338, 162] on link "ל" at bounding box center [408, 165] width 166 height 18
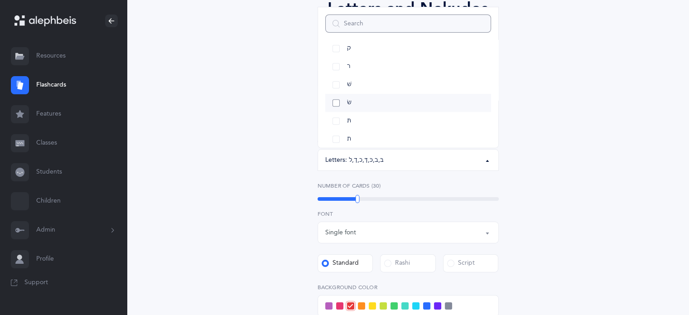
scroll to position [522, 0]
click at [337, 77] on link "שׁ" at bounding box center [408, 78] width 166 height 18
click at [337, 96] on link "שׂ" at bounding box center [408, 96] width 166 height 18
drag, startPoint x: 359, startPoint y: 201, endPoint x: 417, endPoint y: 219, distance: 61.2
click at [417, 203] on div "60" at bounding box center [417, 199] width 4 height 8
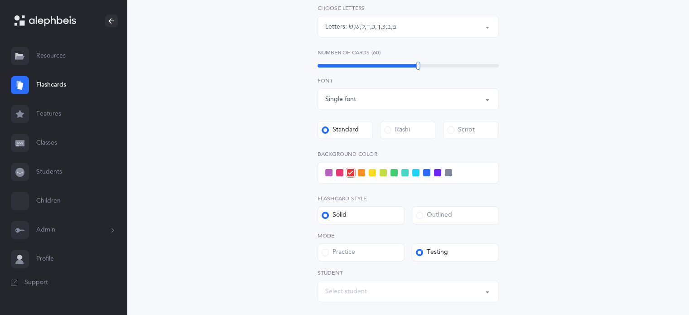
scroll to position [226, 0]
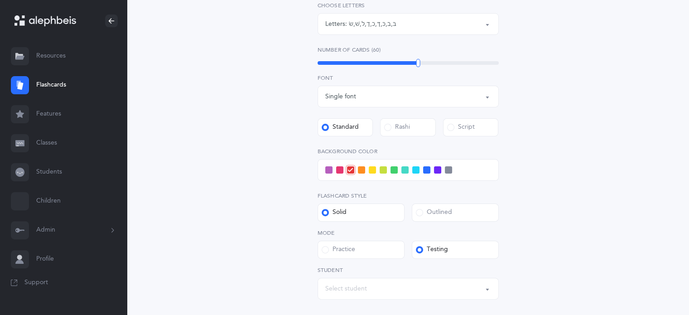
click at [395, 170] on span at bounding box center [393, 169] width 7 height 7
click at [0, 0] on input "checkbox" at bounding box center [0, 0] width 0 height 0
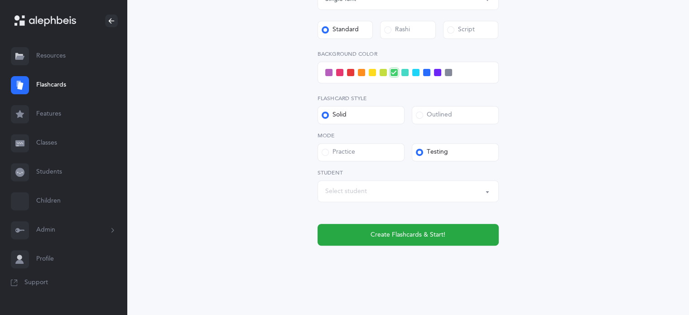
scroll to position [327, 0]
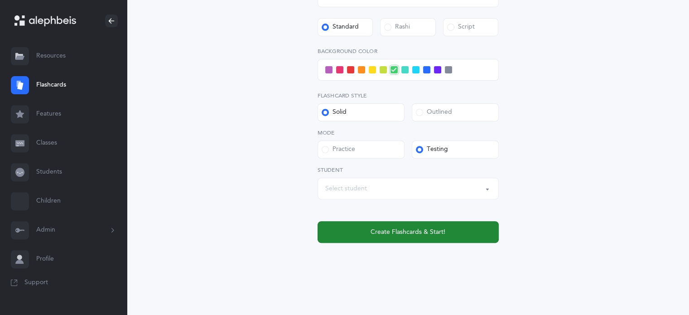
click at [419, 231] on span "Create Flashcards & Start!" at bounding box center [407, 232] width 75 height 10
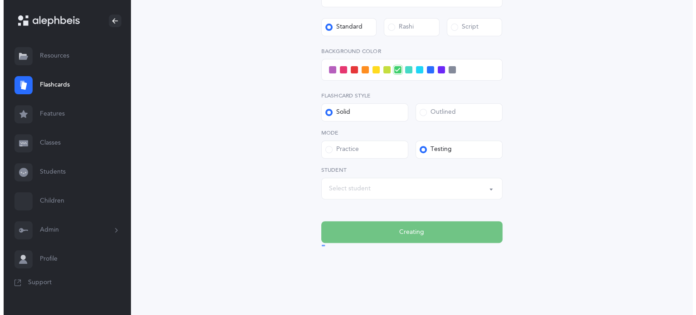
scroll to position [0, 0]
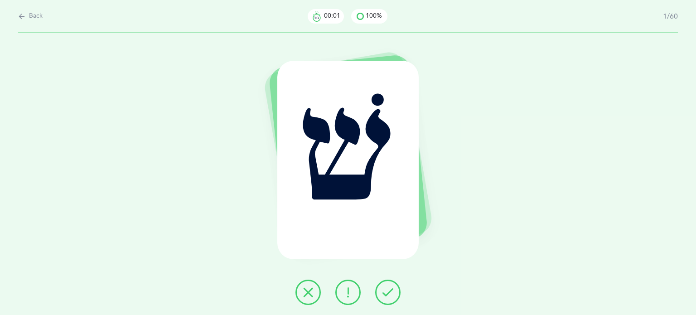
click at [381, 288] on button at bounding box center [387, 291] width 25 height 25
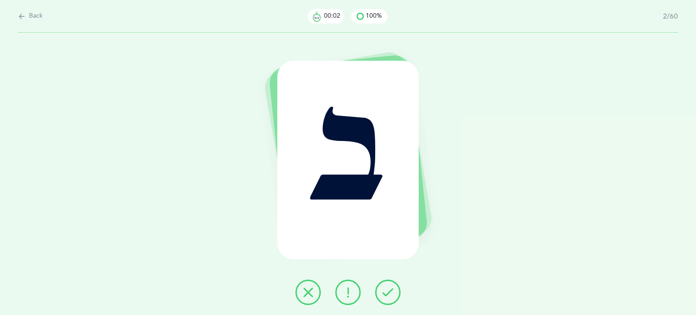
click at [381, 288] on button at bounding box center [387, 291] width 25 height 25
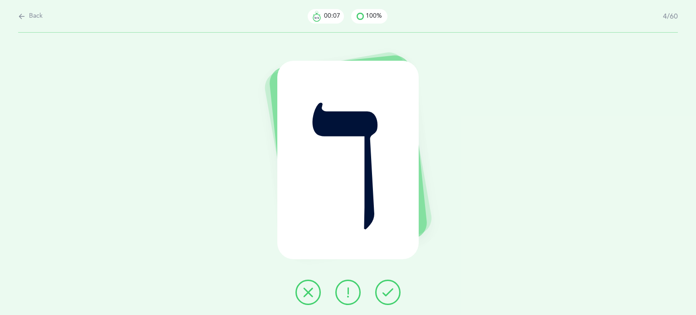
click at [391, 291] on button at bounding box center [387, 291] width 25 height 25
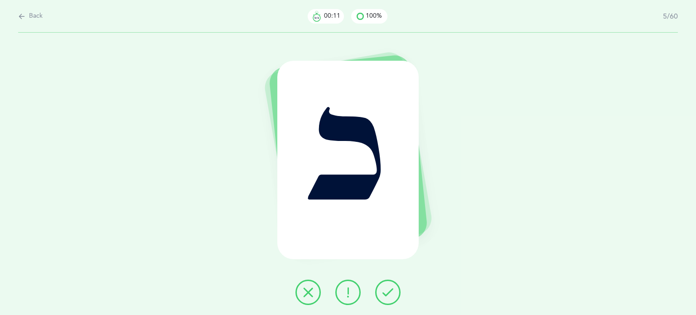
click at [306, 292] on icon at bounding box center [308, 292] width 11 height 11
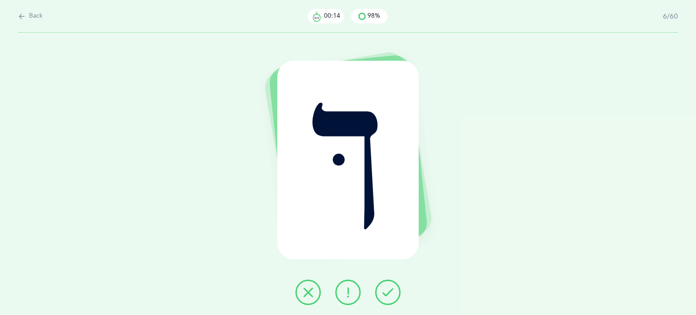
click at [390, 291] on icon at bounding box center [387, 292] width 11 height 11
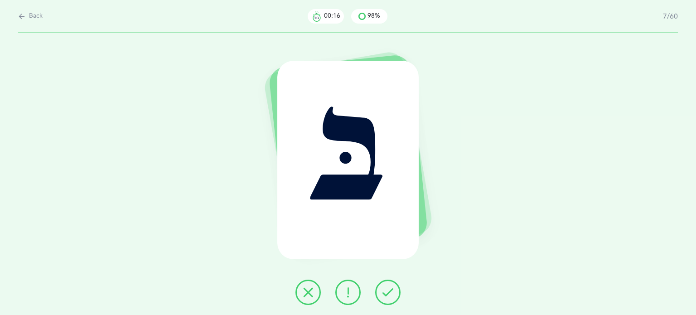
click at [390, 291] on icon at bounding box center [387, 292] width 11 height 11
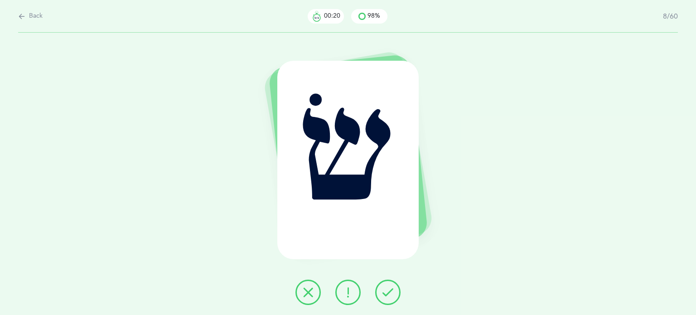
click at [299, 291] on button at bounding box center [307, 291] width 25 height 25
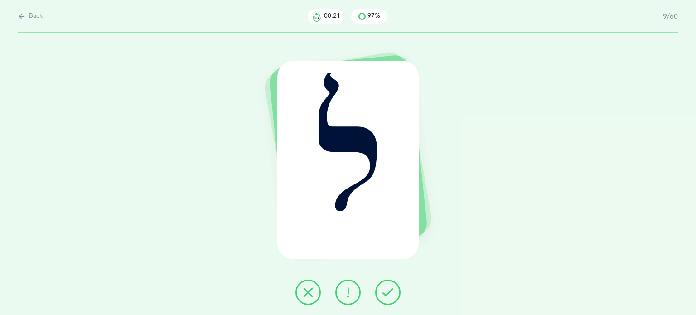
click at [393, 291] on button at bounding box center [387, 291] width 25 height 25
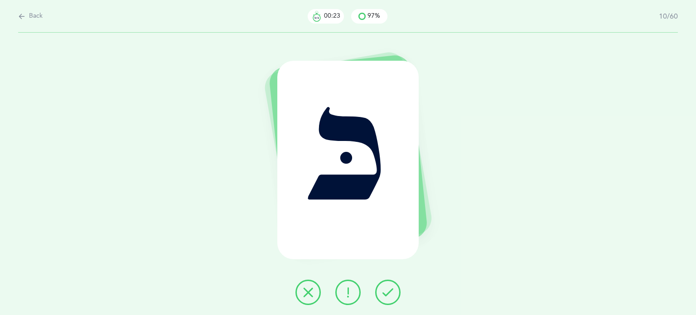
click at [393, 291] on button at bounding box center [387, 291] width 25 height 25
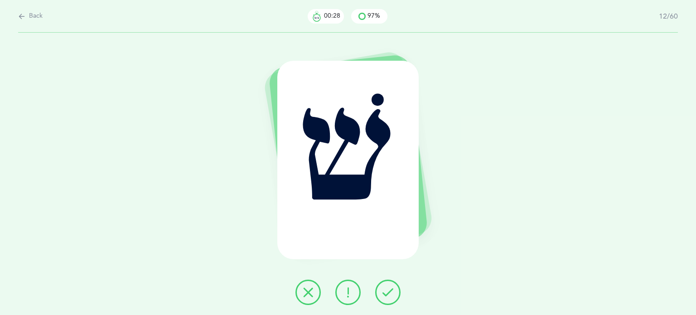
click at [298, 287] on button at bounding box center [307, 291] width 25 height 25
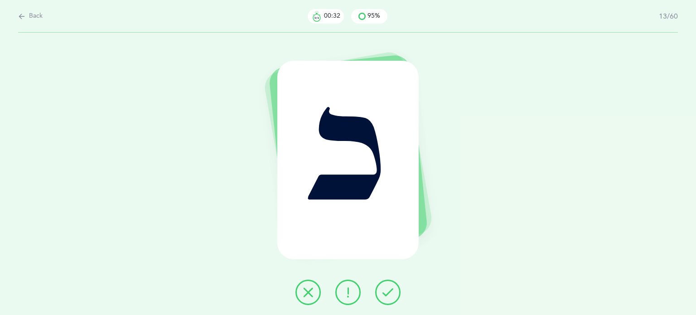
click at [307, 295] on icon at bounding box center [308, 292] width 11 height 11
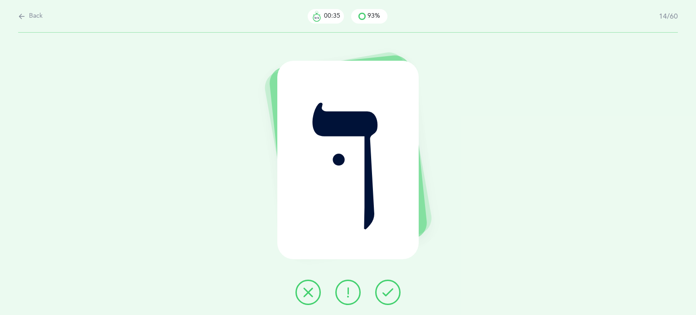
click at [310, 298] on button at bounding box center [307, 291] width 25 height 25
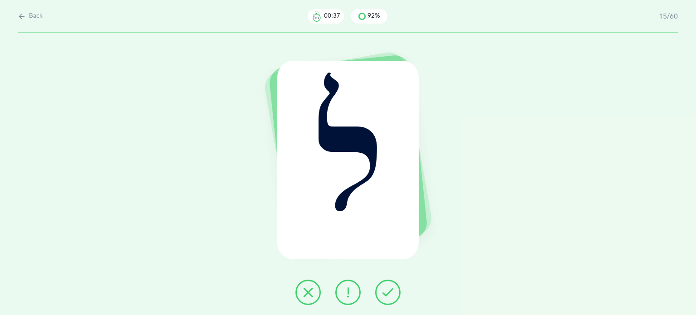
click at [391, 294] on icon at bounding box center [387, 292] width 11 height 11
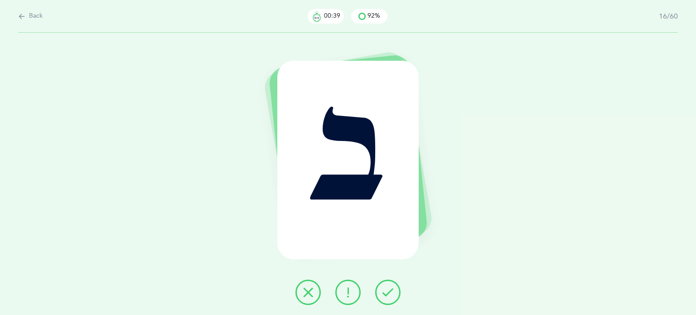
click at [393, 293] on button at bounding box center [387, 291] width 25 height 25
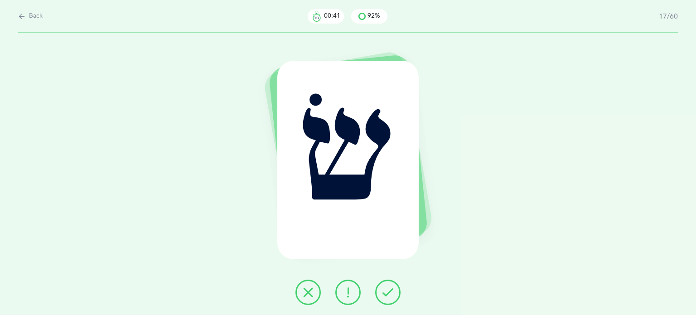
click at [393, 293] on button at bounding box center [387, 291] width 25 height 25
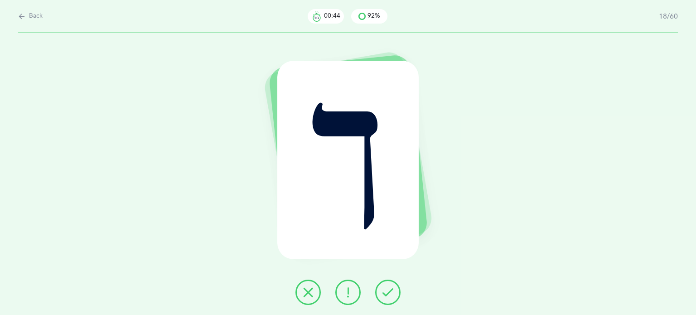
click at [394, 293] on button at bounding box center [387, 291] width 25 height 25
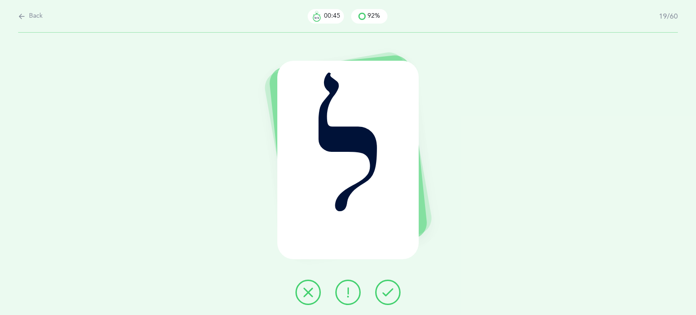
click at [394, 293] on button at bounding box center [387, 291] width 25 height 25
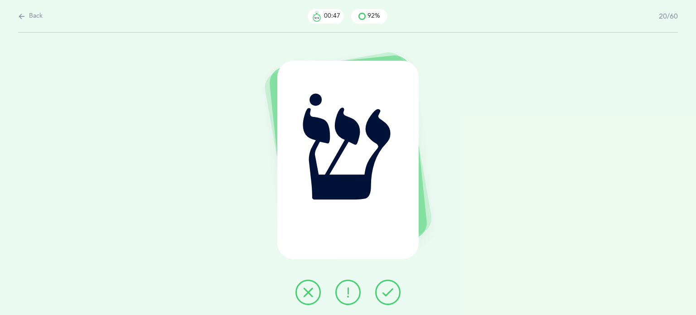
click at [394, 293] on button at bounding box center [387, 291] width 25 height 25
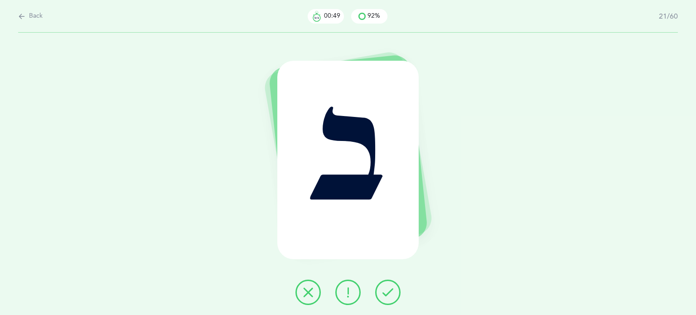
click at [394, 293] on button at bounding box center [387, 291] width 25 height 25
click at [394, 292] on button at bounding box center [387, 291] width 25 height 25
click at [312, 297] on icon at bounding box center [308, 292] width 11 height 11
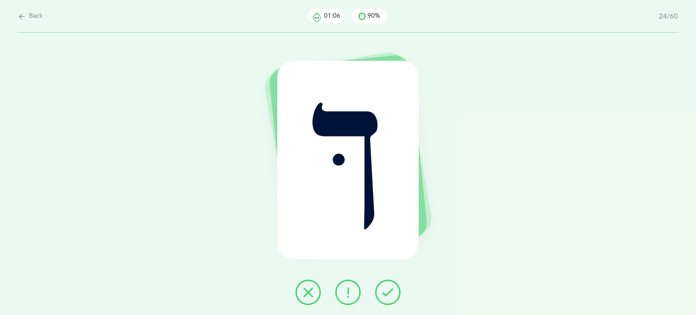
click at [385, 293] on icon at bounding box center [387, 292] width 11 height 11
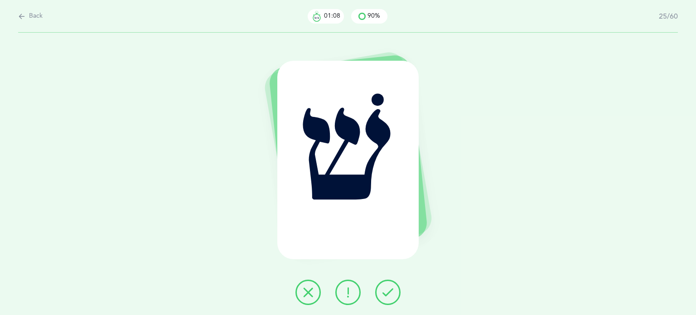
click at [385, 293] on icon at bounding box center [387, 292] width 11 height 11
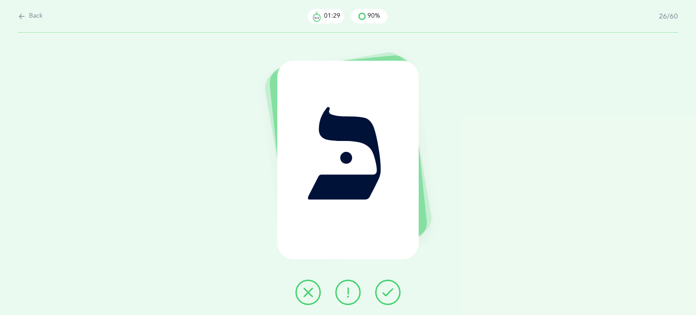
click at [307, 288] on icon at bounding box center [308, 292] width 11 height 11
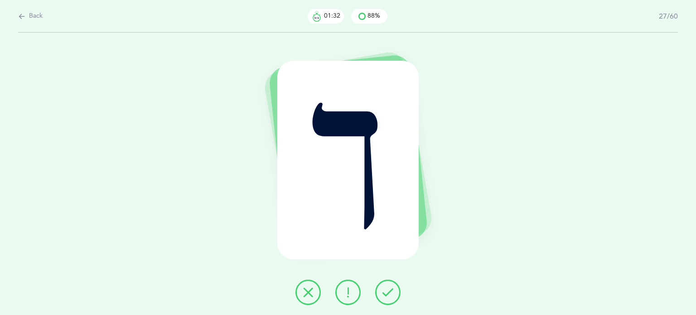
click at [393, 288] on button at bounding box center [387, 291] width 25 height 25
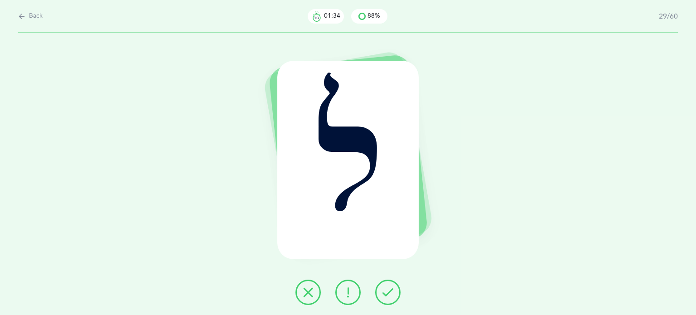
click at [393, 288] on button at bounding box center [387, 291] width 25 height 25
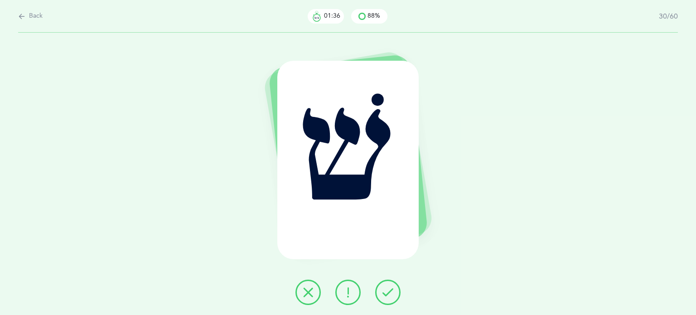
click at [394, 288] on button at bounding box center [387, 291] width 25 height 25
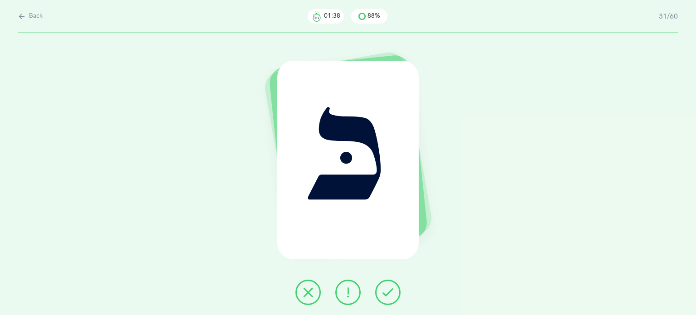
click at [394, 288] on button at bounding box center [387, 291] width 25 height 25
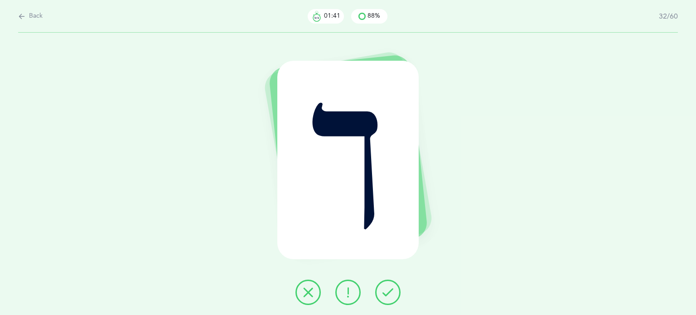
click at [394, 288] on button at bounding box center [387, 291] width 25 height 25
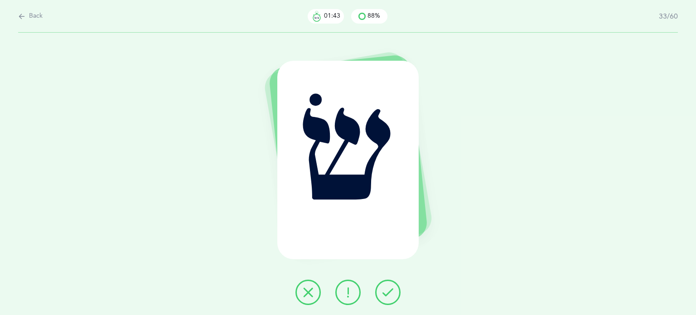
click at [394, 288] on button at bounding box center [387, 291] width 25 height 25
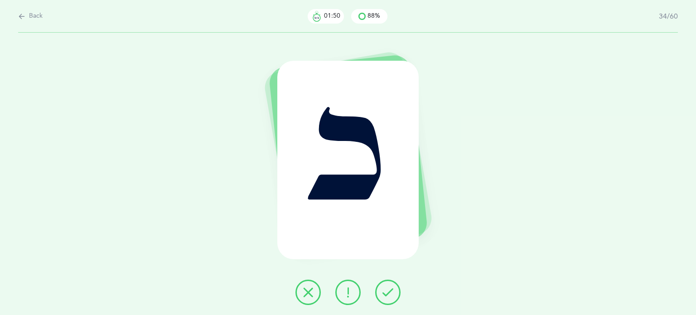
click at [303, 291] on icon at bounding box center [308, 292] width 11 height 11
click at [393, 291] on icon at bounding box center [387, 292] width 11 height 11
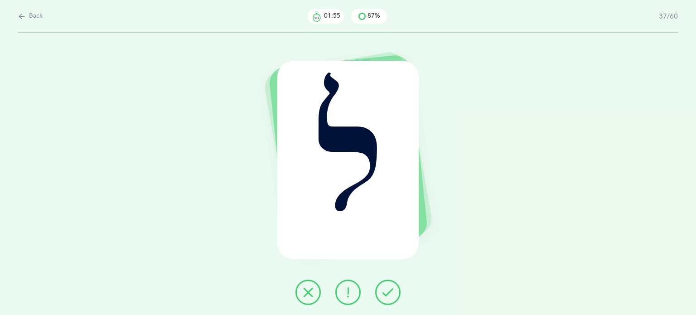
click at [393, 291] on icon at bounding box center [387, 292] width 11 height 11
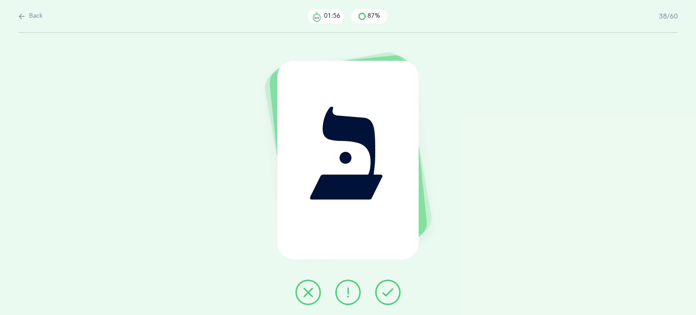
click at [393, 291] on icon at bounding box center [387, 292] width 11 height 11
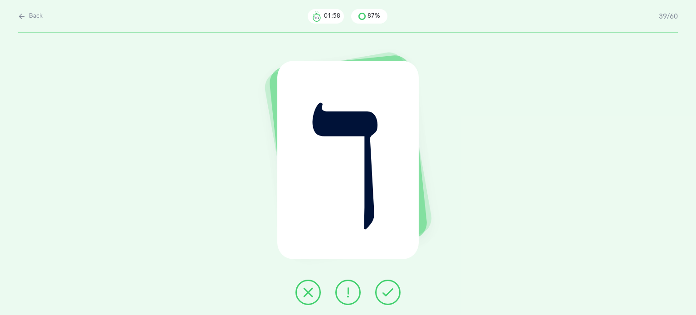
click at [393, 291] on icon at bounding box center [387, 292] width 11 height 11
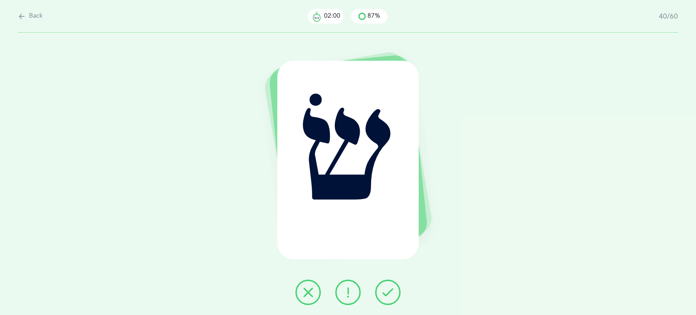
click at [393, 291] on icon at bounding box center [387, 292] width 11 height 11
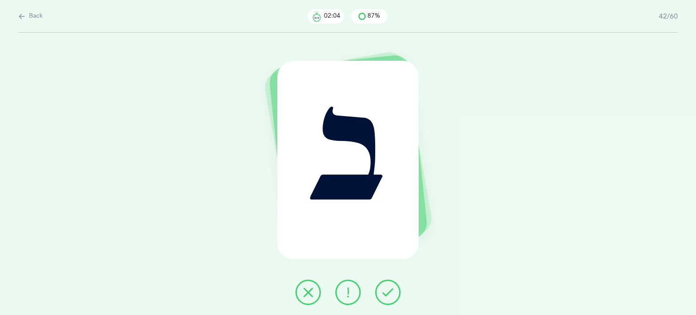
click at [395, 291] on button at bounding box center [387, 291] width 25 height 25
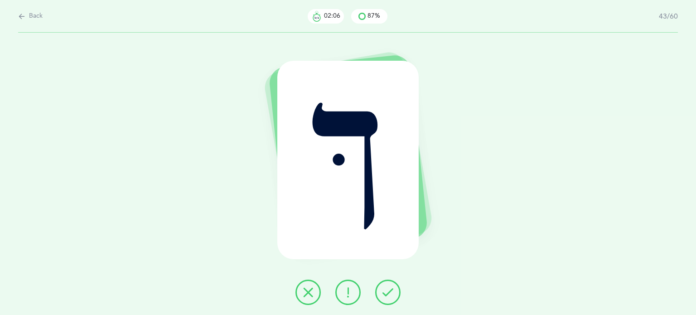
click at [395, 291] on button at bounding box center [387, 291] width 25 height 25
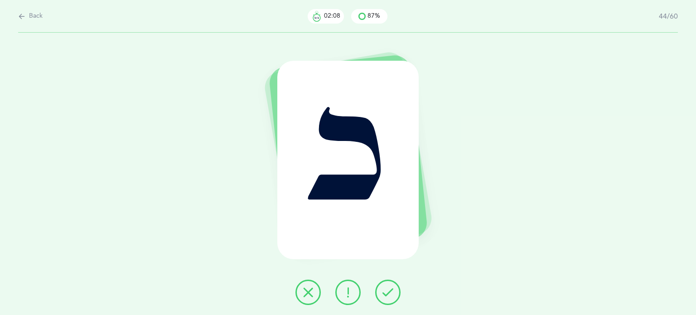
click at [395, 291] on button at bounding box center [387, 291] width 25 height 25
click at [312, 293] on icon at bounding box center [308, 292] width 11 height 11
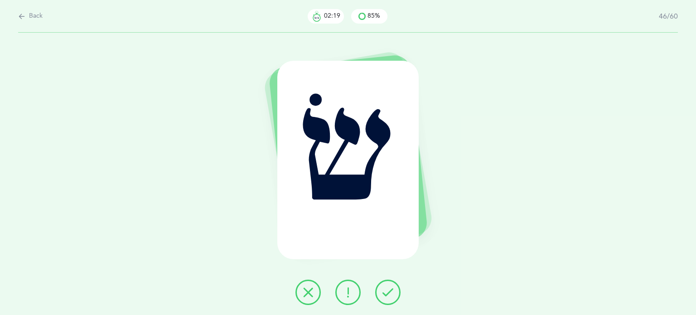
click at [392, 290] on icon at bounding box center [387, 292] width 11 height 11
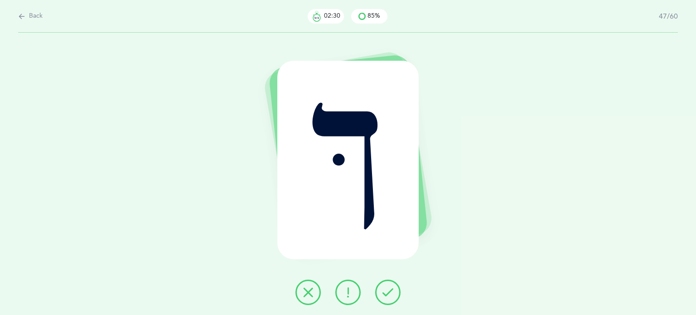
click at [307, 289] on icon at bounding box center [308, 292] width 11 height 11
click at [390, 293] on icon at bounding box center [387, 292] width 11 height 11
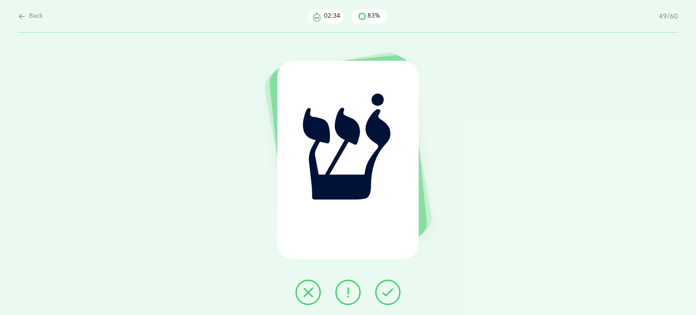
click at [390, 293] on icon at bounding box center [387, 292] width 11 height 11
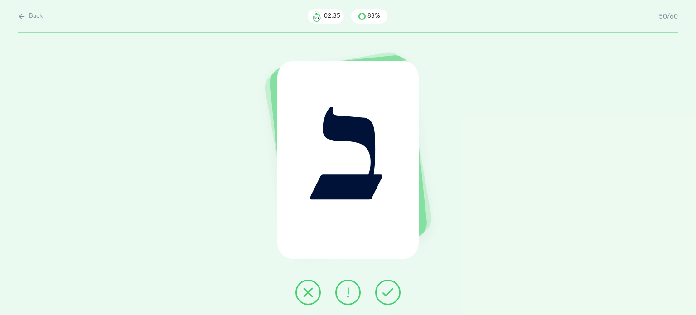
click at [390, 292] on icon at bounding box center [387, 292] width 11 height 11
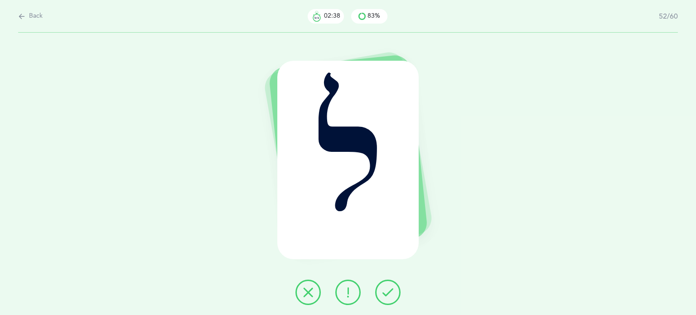
click at [390, 292] on icon at bounding box center [387, 292] width 11 height 11
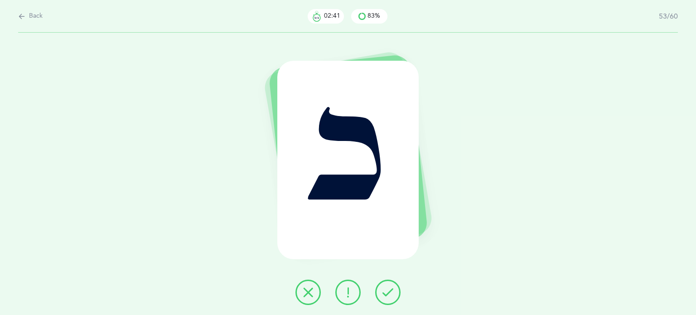
click at [390, 292] on icon at bounding box center [387, 292] width 11 height 11
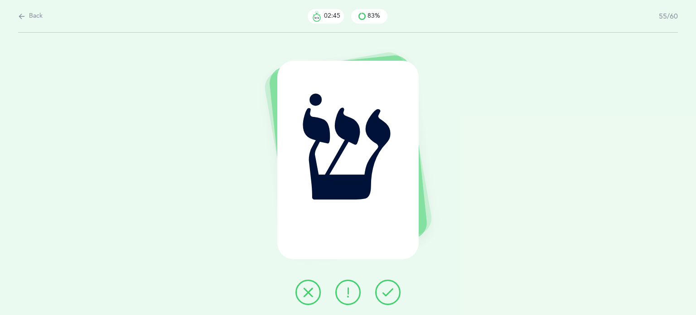
click at [390, 292] on icon at bounding box center [387, 292] width 11 height 11
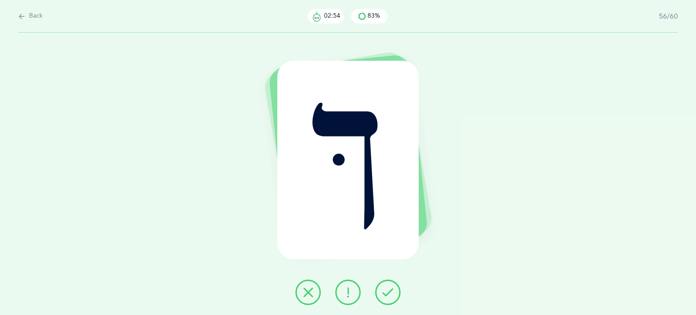
click at [390, 292] on icon at bounding box center [387, 292] width 11 height 11
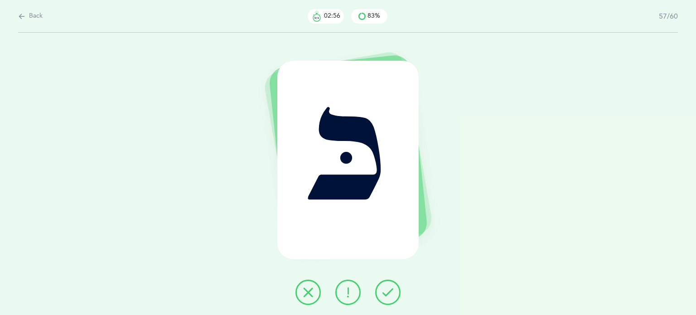
click at [390, 292] on icon at bounding box center [387, 292] width 11 height 11
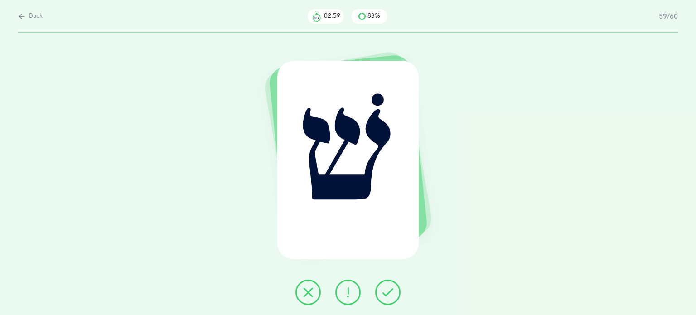
click at [390, 292] on icon at bounding box center [387, 292] width 11 height 11
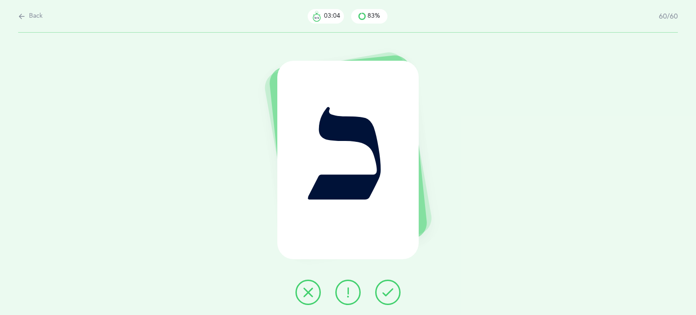
click at [390, 292] on icon at bounding box center [387, 292] width 11 height 11
